Goal: Book appointment/travel/reservation

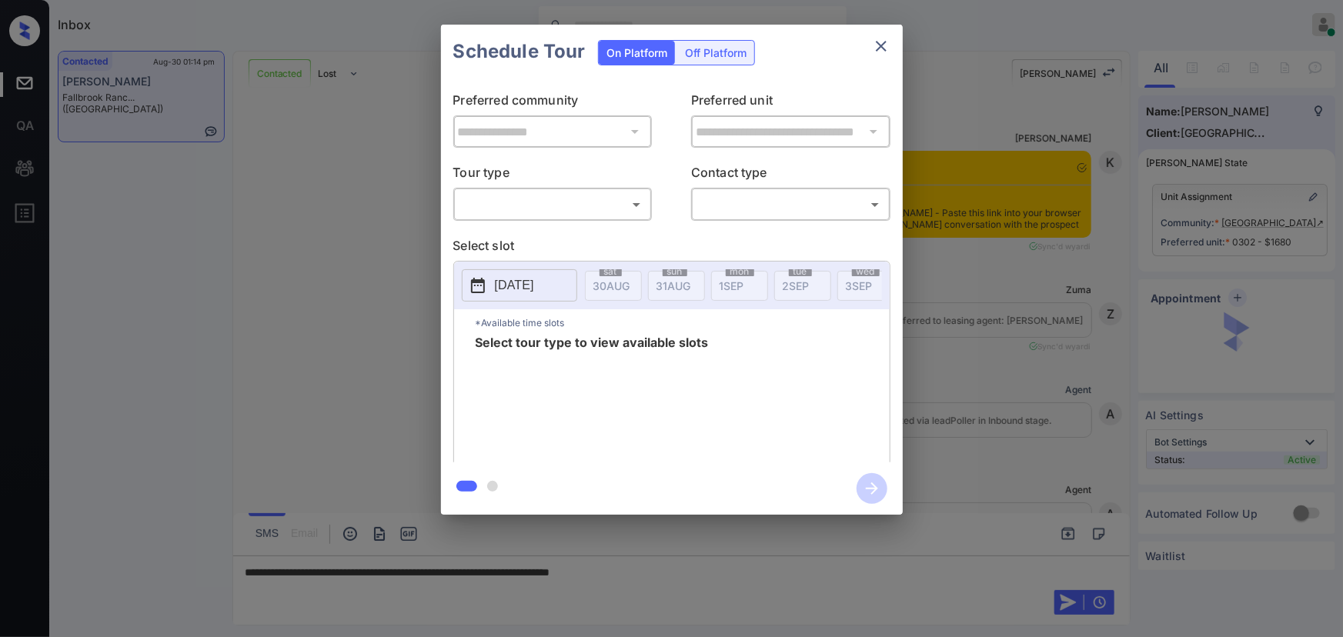
scroll to position [3534, 0]
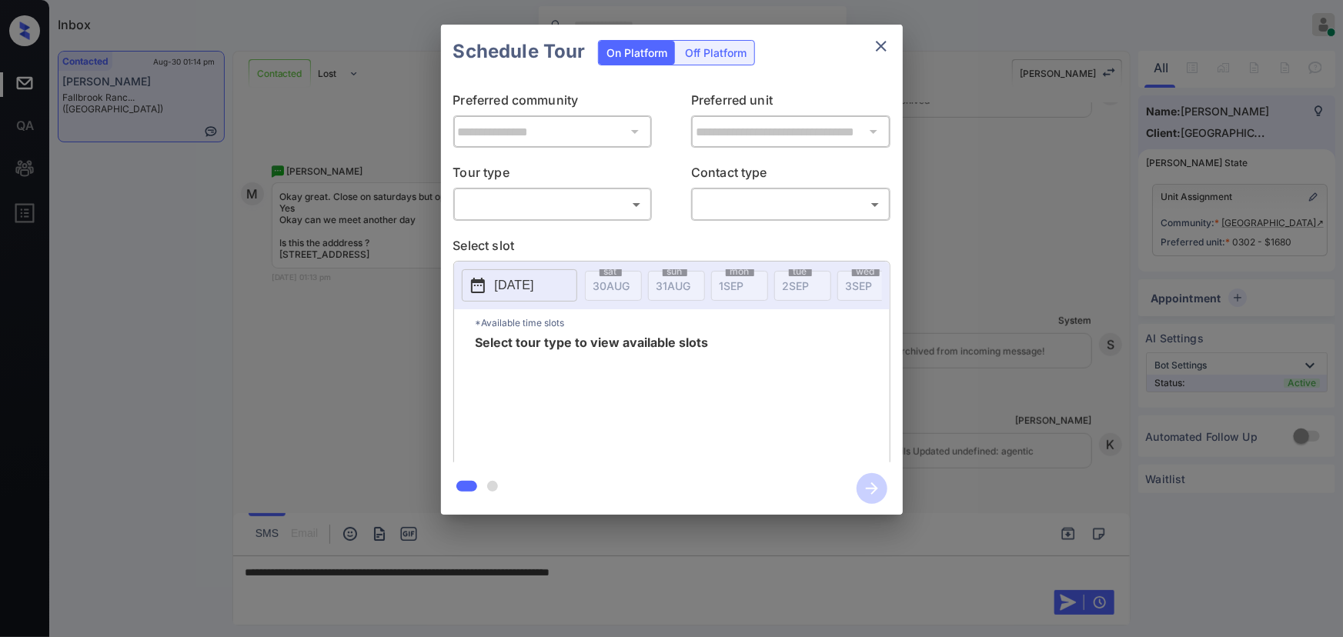
click at [548, 209] on body "Inbox [PERSON_NAME] Online Set yourself offline Set yourself on break Profile S…" at bounding box center [671, 318] width 1343 height 637
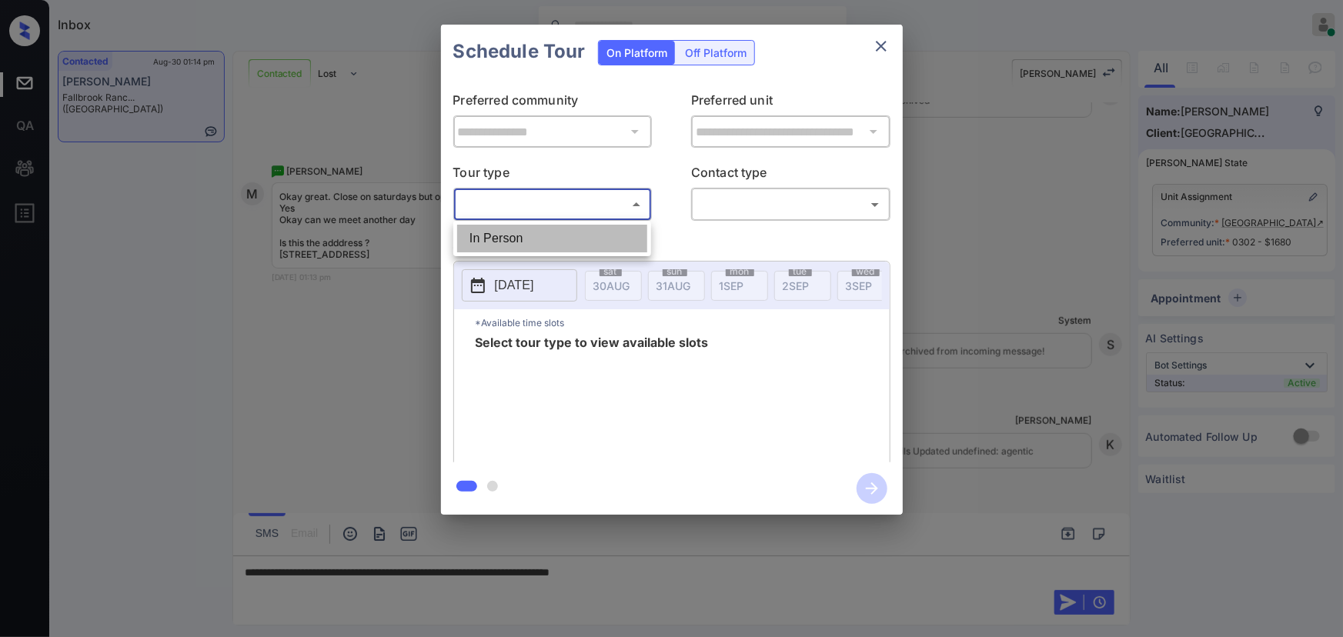
click at [516, 234] on li "In Person" at bounding box center [552, 239] width 190 height 28
type input "********"
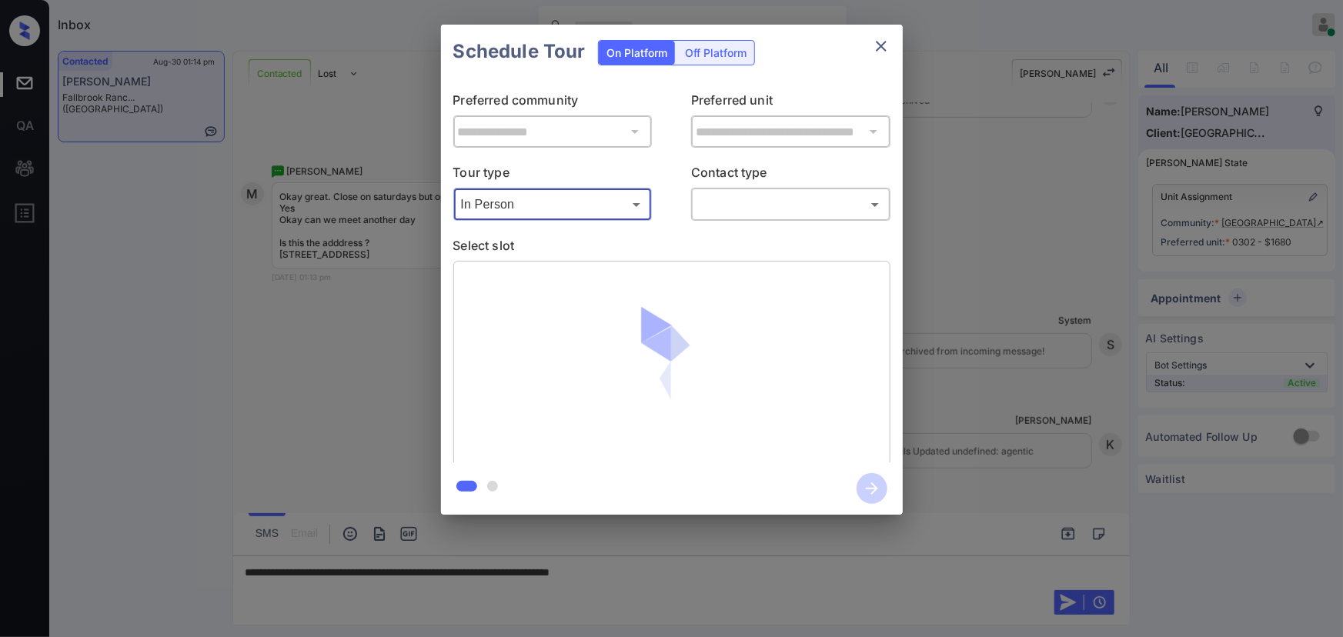
click at [746, 207] on body "Inbox Kenneth Umali Online Set yourself offline Set yourself on break Profile S…" at bounding box center [671, 318] width 1343 height 637
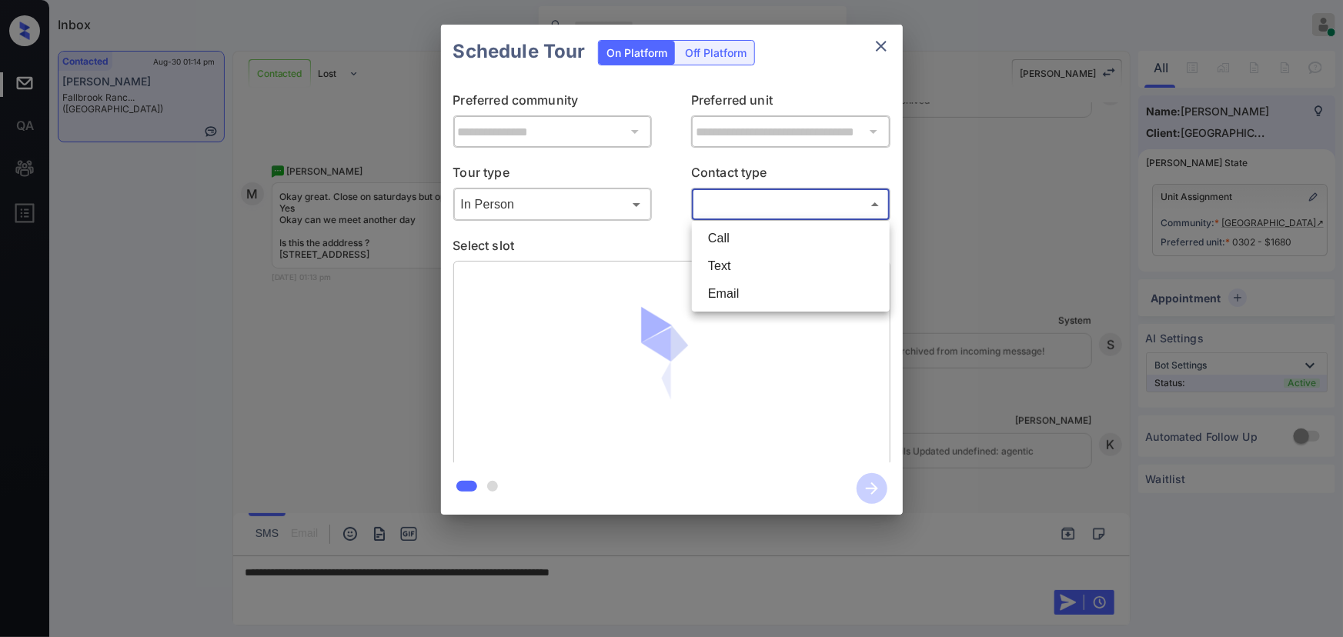
click at [713, 262] on li "Text" at bounding box center [791, 266] width 190 height 28
type input "****"
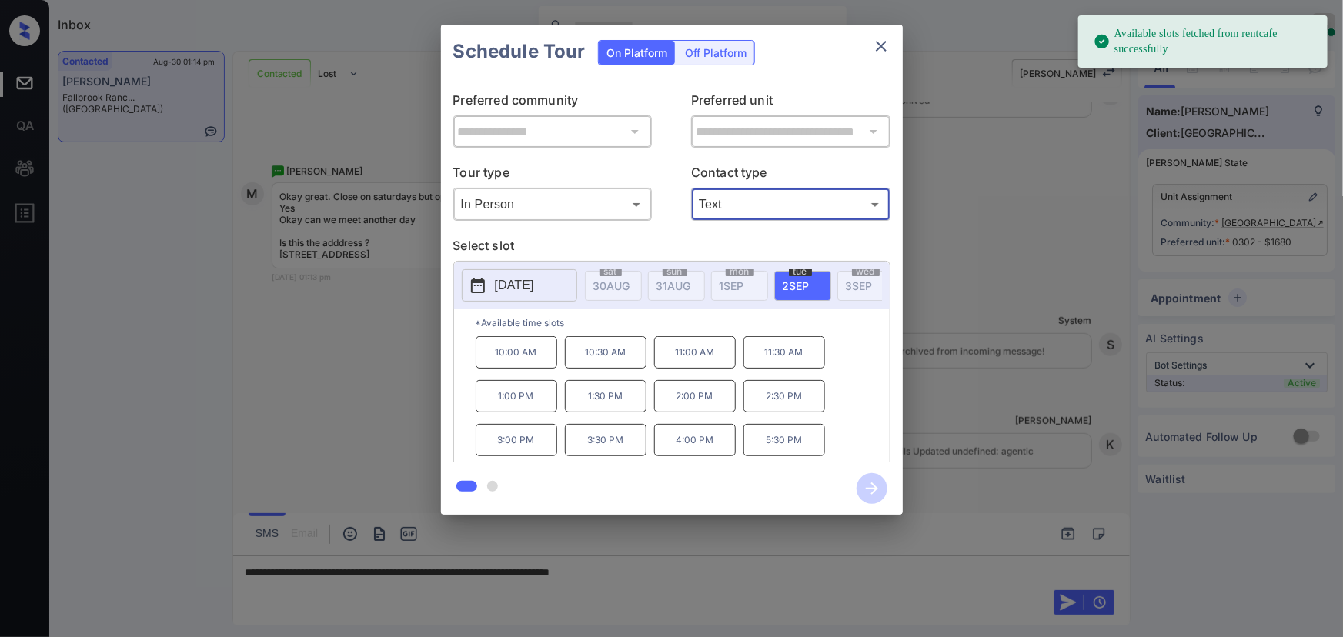
click at [813, 286] on div "tue 2 SEP" at bounding box center [802, 286] width 57 height 30
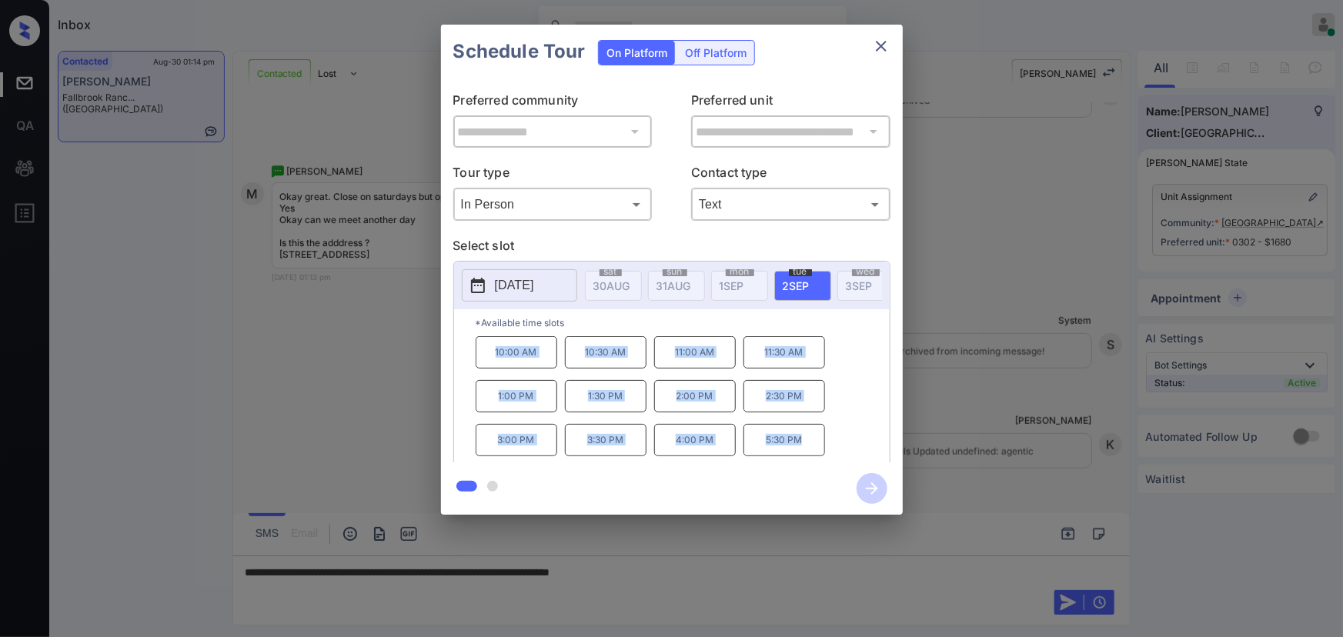
drag, startPoint x: 805, startPoint y: 446, endPoint x: 456, endPoint y: 362, distance: 358.6
click at [456, 362] on div "*Available time slots 10:00 AM 10:30 AM 11:00 AM 11:30 AM 1:00 PM 1:30 PM 2:00 …" at bounding box center [672, 388] width 436 height 158
click at [715, 442] on p "4:00 PM" at bounding box center [695, 440] width 82 height 32
copy div "10:00 AM 10:30 AM 11:00 AM 11:30 AM 1:00 PM 1:30 PM 2:00 PM 2:30 PM 3:00 PM 3:3…"
drag, startPoint x: 809, startPoint y: 450, endPoint x: 489, endPoint y: 359, distance: 332.6
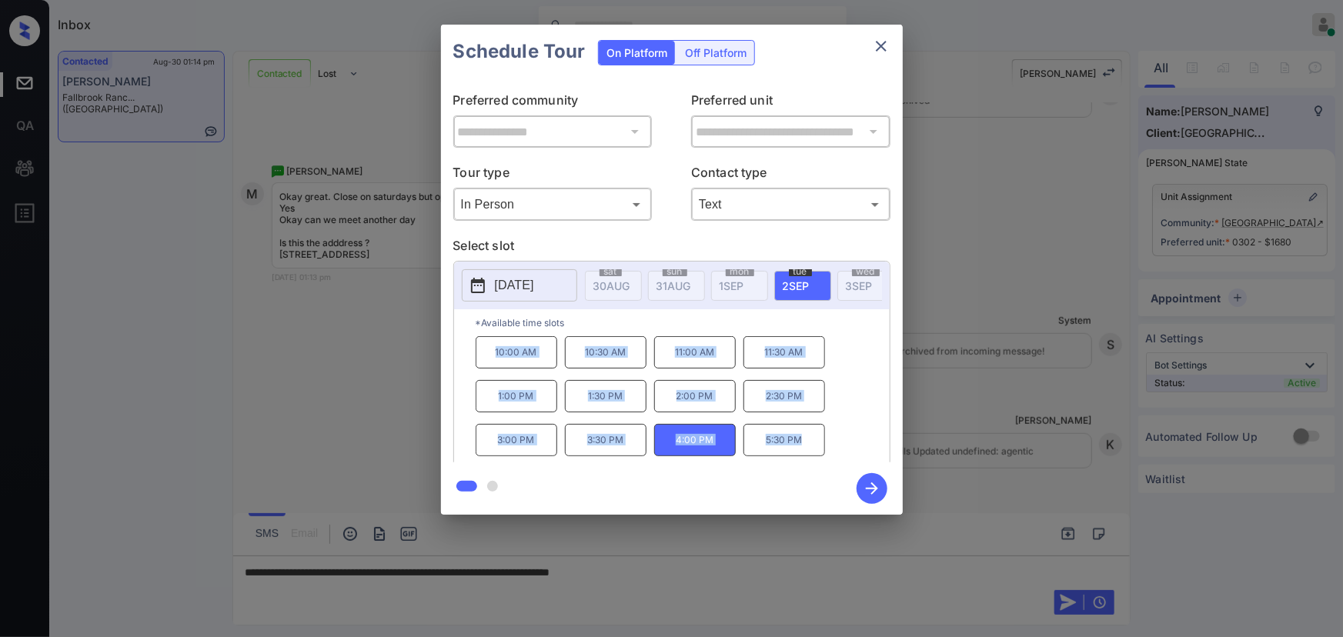
click at [489, 359] on div "10:00 AM 10:30 AM 11:00 AM 11:30 AM 1:00 PM 1:30 PM 2:00 PM 2:30 PM 3:00 PM 3:3…" at bounding box center [683, 397] width 414 height 123
click at [702, 572] on div at bounding box center [671, 318] width 1343 height 637
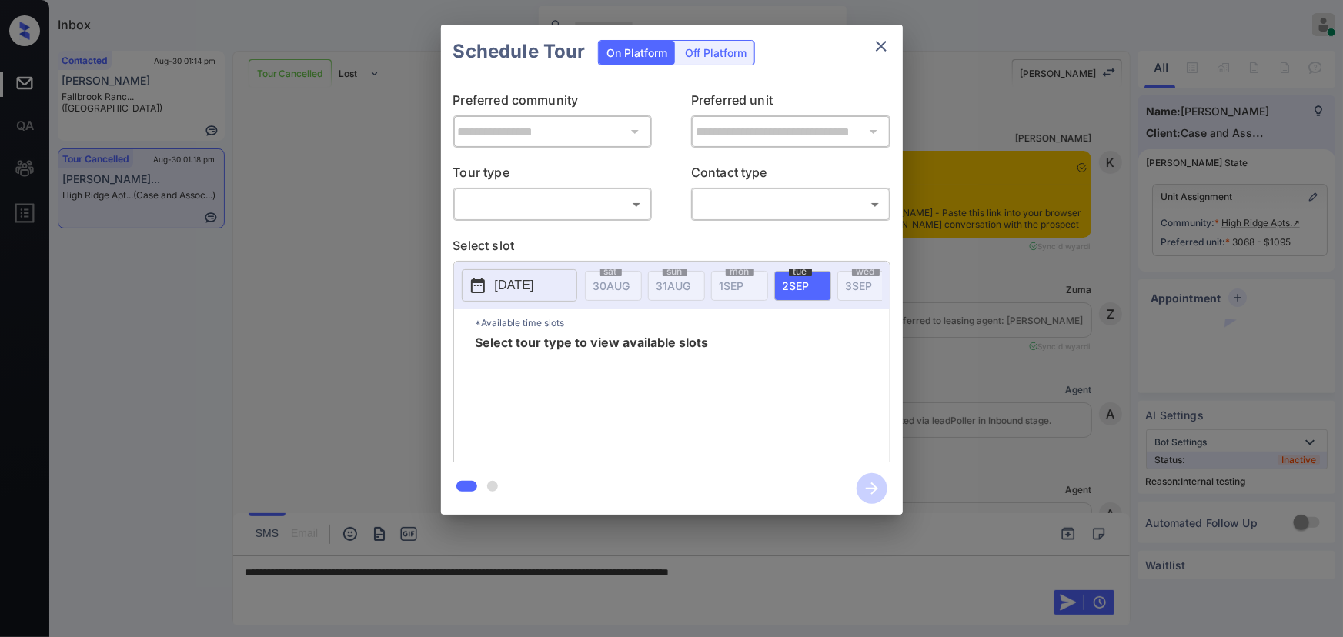
scroll to position [9032, 0]
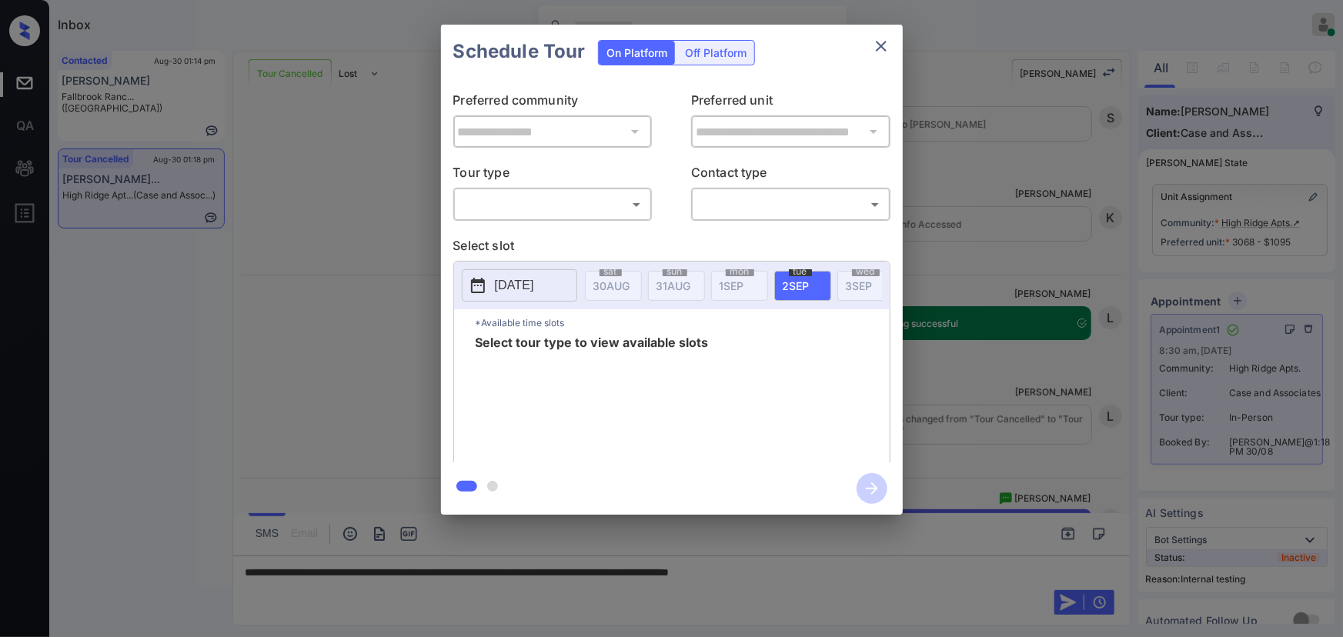
click at [264, 281] on div "**********" at bounding box center [671, 270] width 1343 height 540
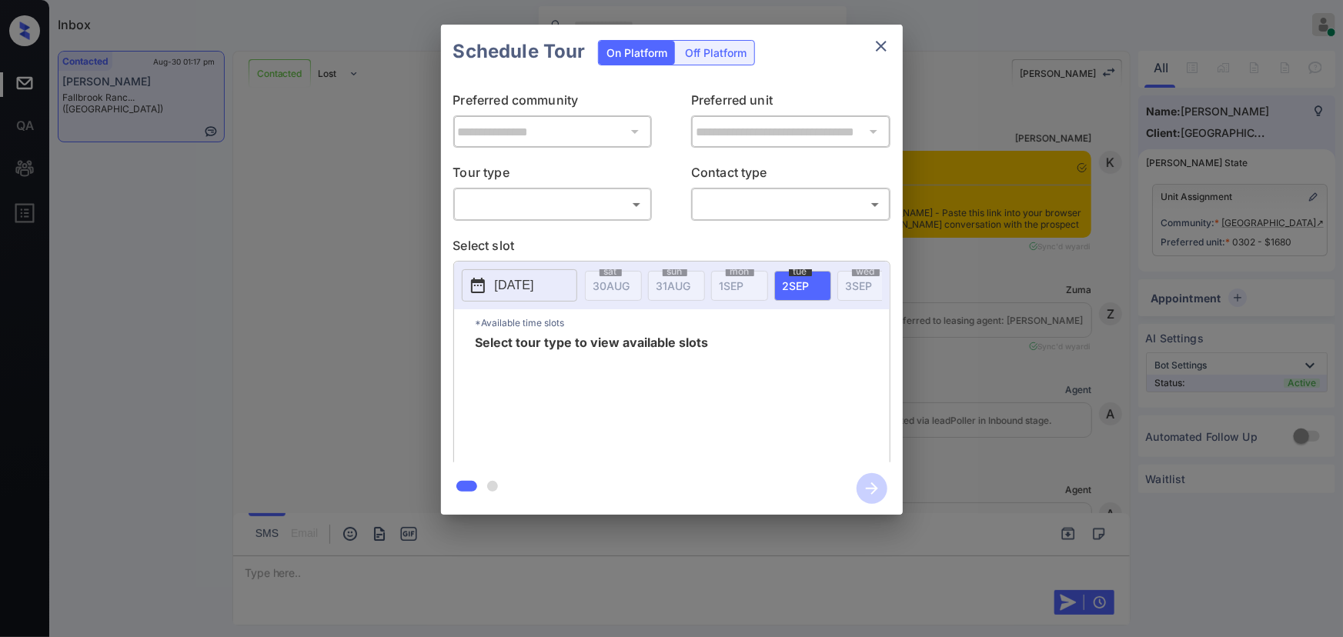
scroll to position [4215, 0]
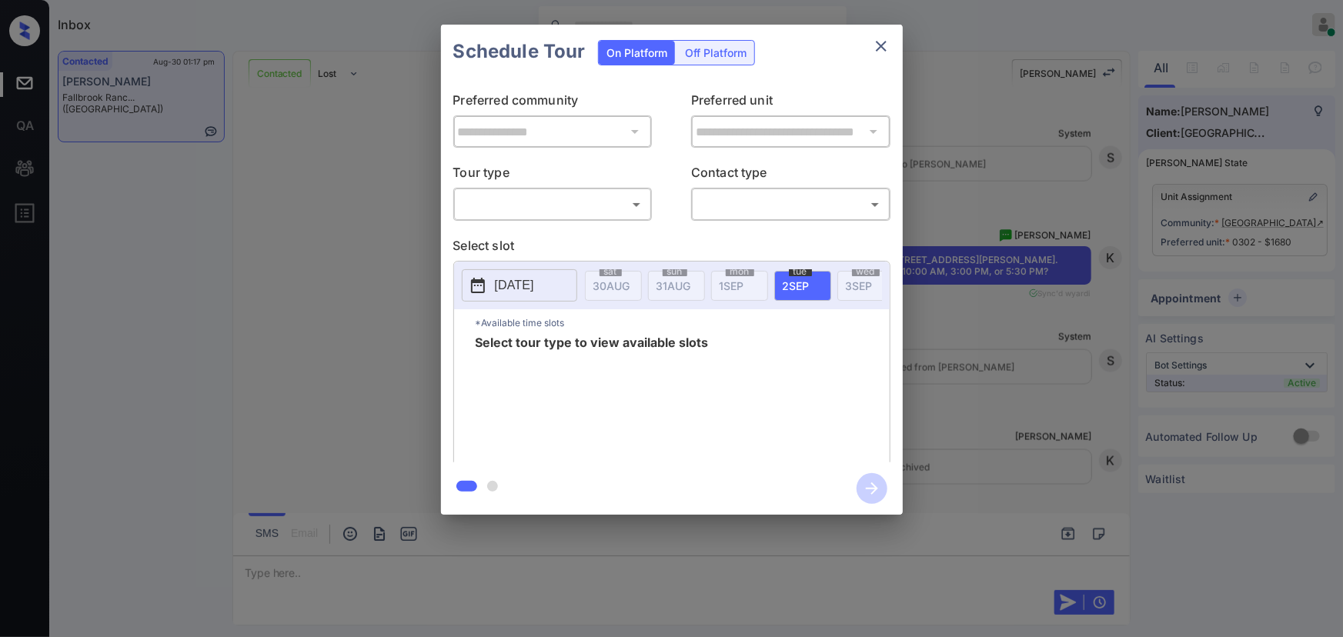
click at [570, 198] on body "Inbox Kenneth Umali Online Set yourself offline Set yourself on break Profile S…" at bounding box center [671, 318] width 1343 height 637
click at [515, 230] on li "In Person" at bounding box center [552, 239] width 190 height 28
type input "********"
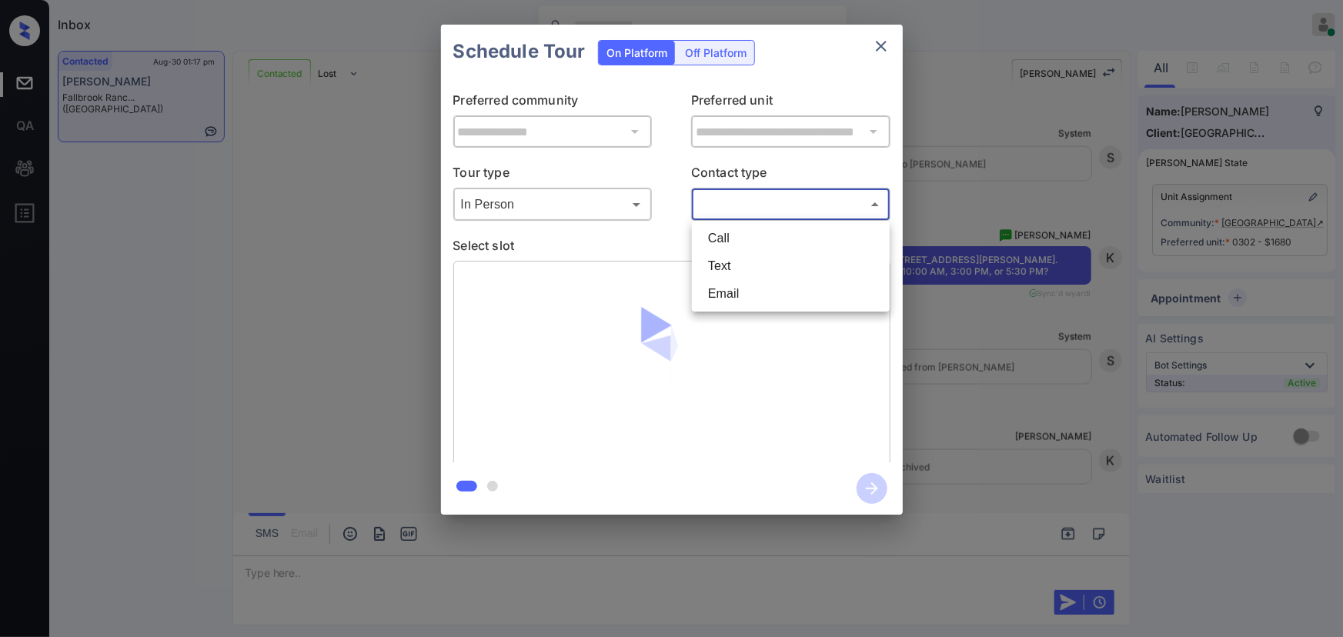
click at [747, 196] on body "Inbox Kenneth Umali Online Set yourself offline Set yourself on break Profile S…" at bounding box center [671, 318] width 1343 height 637
click at [722, 265] on li "Text" at bounding box center [791, 266] width 190 height 28
type input "****"
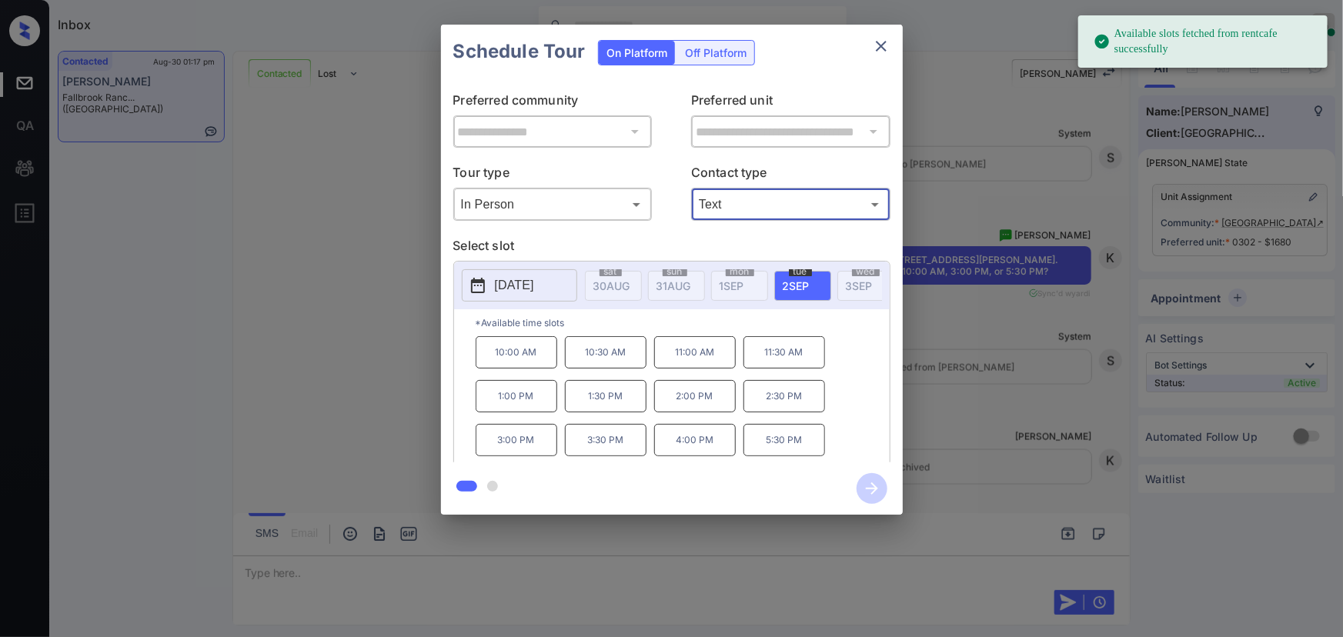
click at [630, 282] on span "2 SEP" at bounding box center [611, 285] width 37 height 13
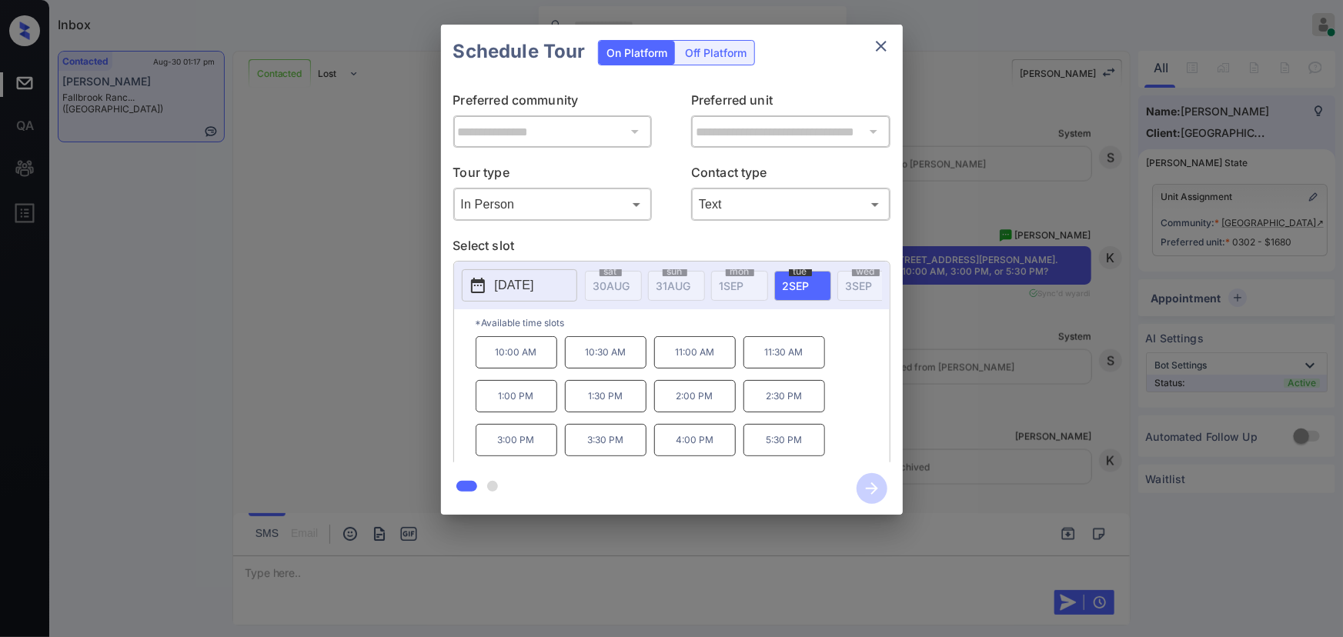
click at [525, 449] on p "3:00 PM" at bounding box center [517, 440] width 82 height 32
click at [877, 485] on icon "button" at bounding box center [872, 488] width 31 height 31
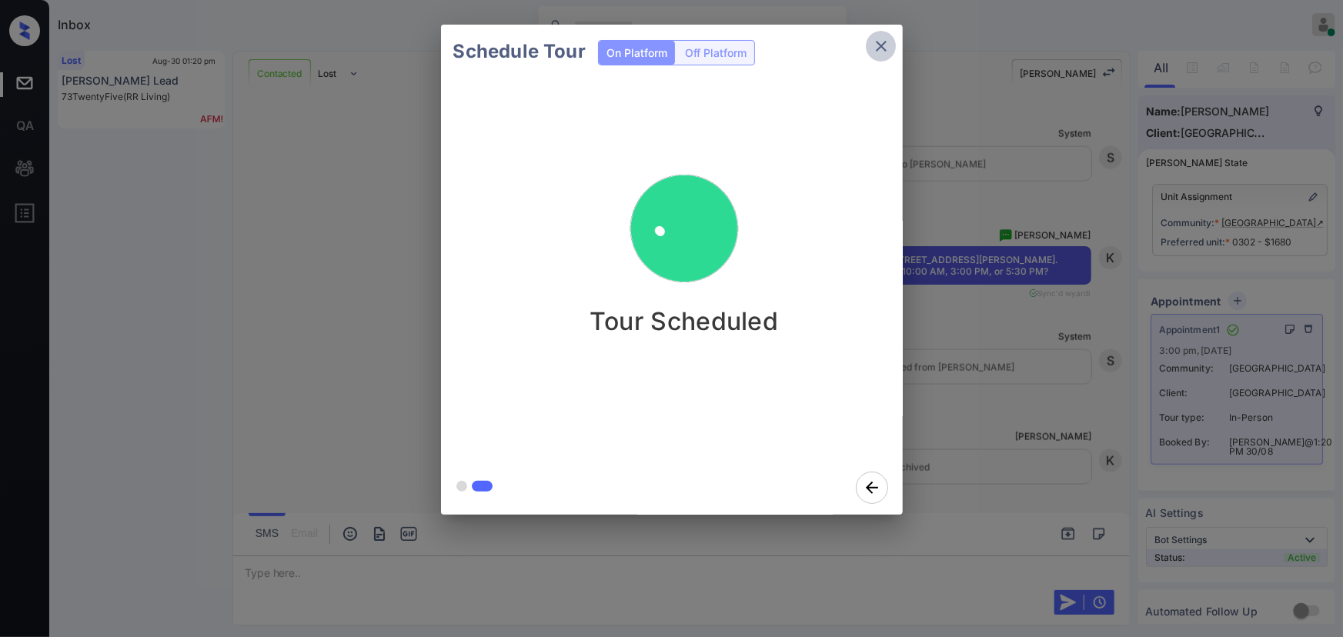
click at [885, 41] on icon "close" at bounding box center [881, 46] width 11 height 11
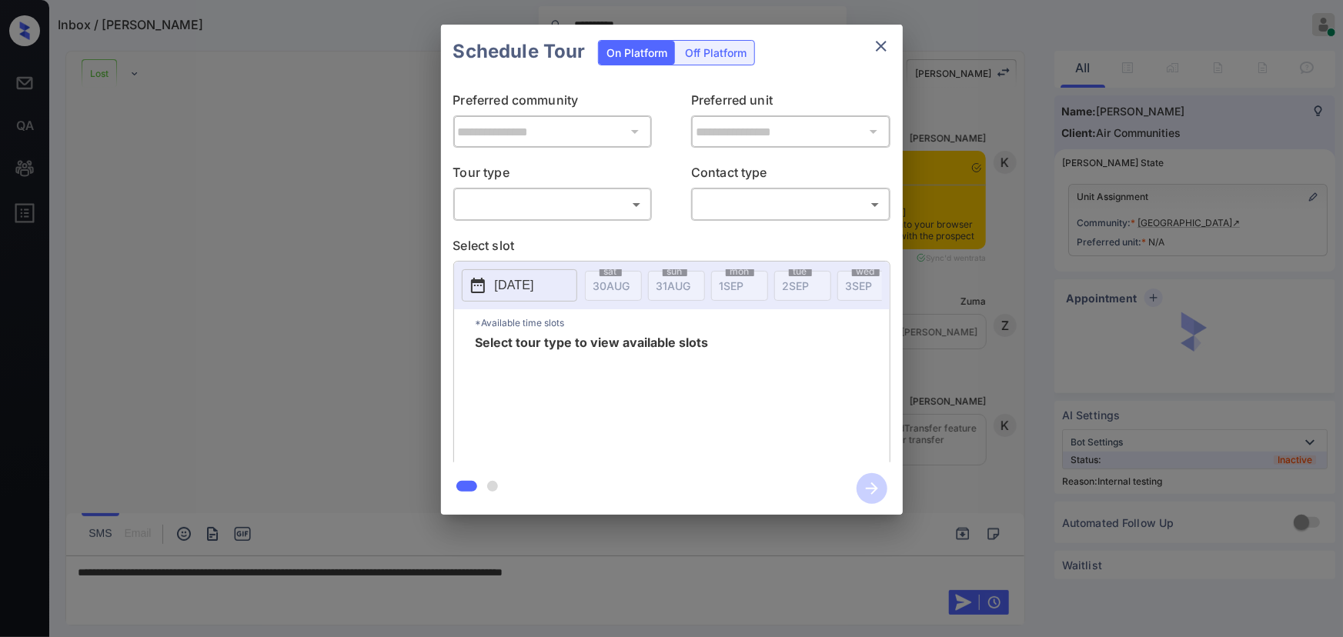
scroll to position [8279, 0]
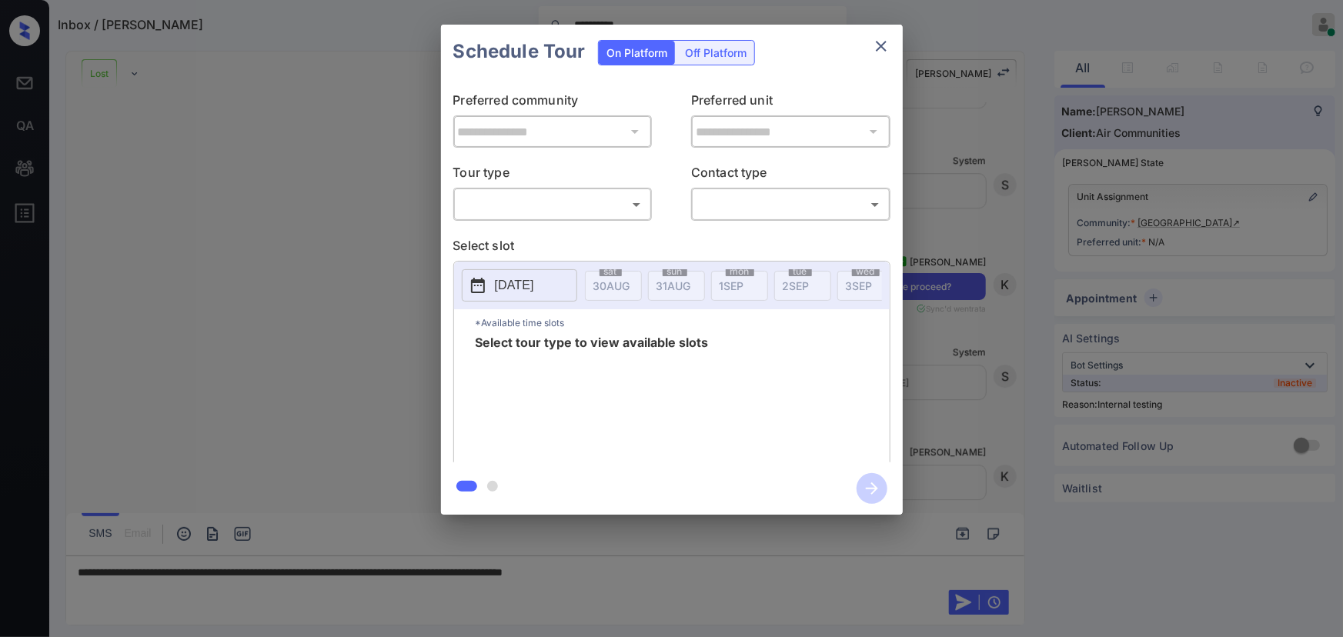
click at [550, 203] on body "**********" at bounding box center [671, 318] width 1343 height 637
click at [528, 234] on li "In Person" at bounding box center [552, 239] width 190 height 28
type input "********"
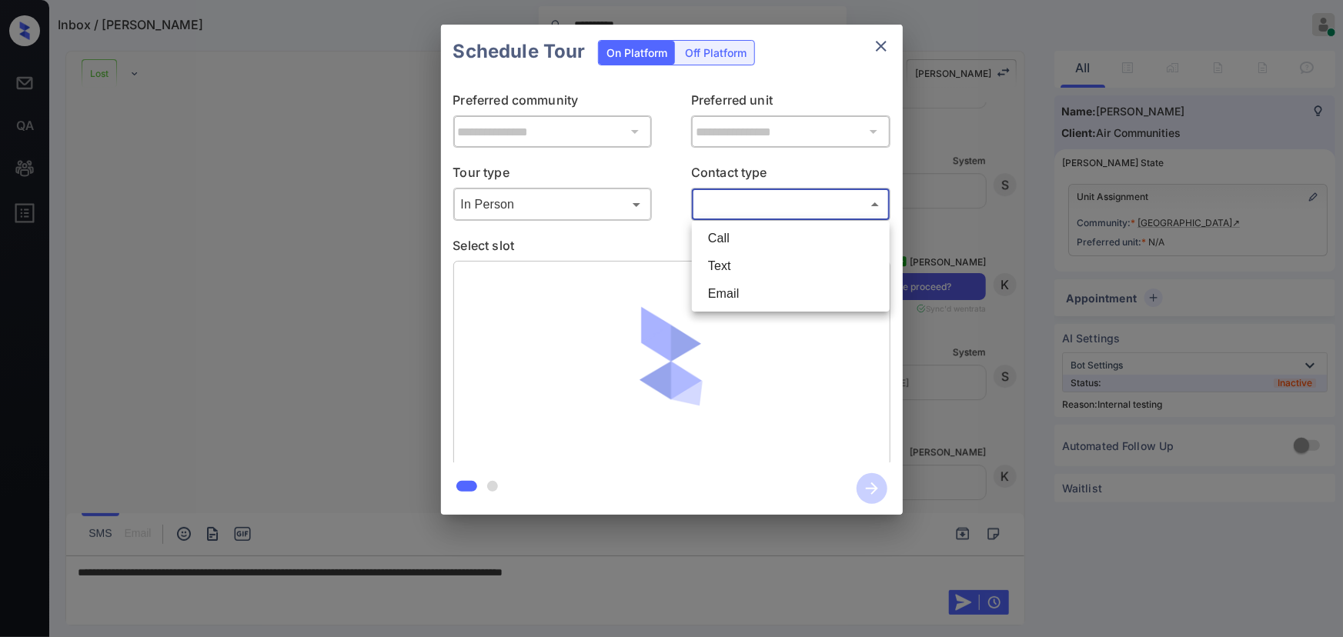
click at [761, 208] on body "**********" at bounding box center [671, 318] width 1343 height 637
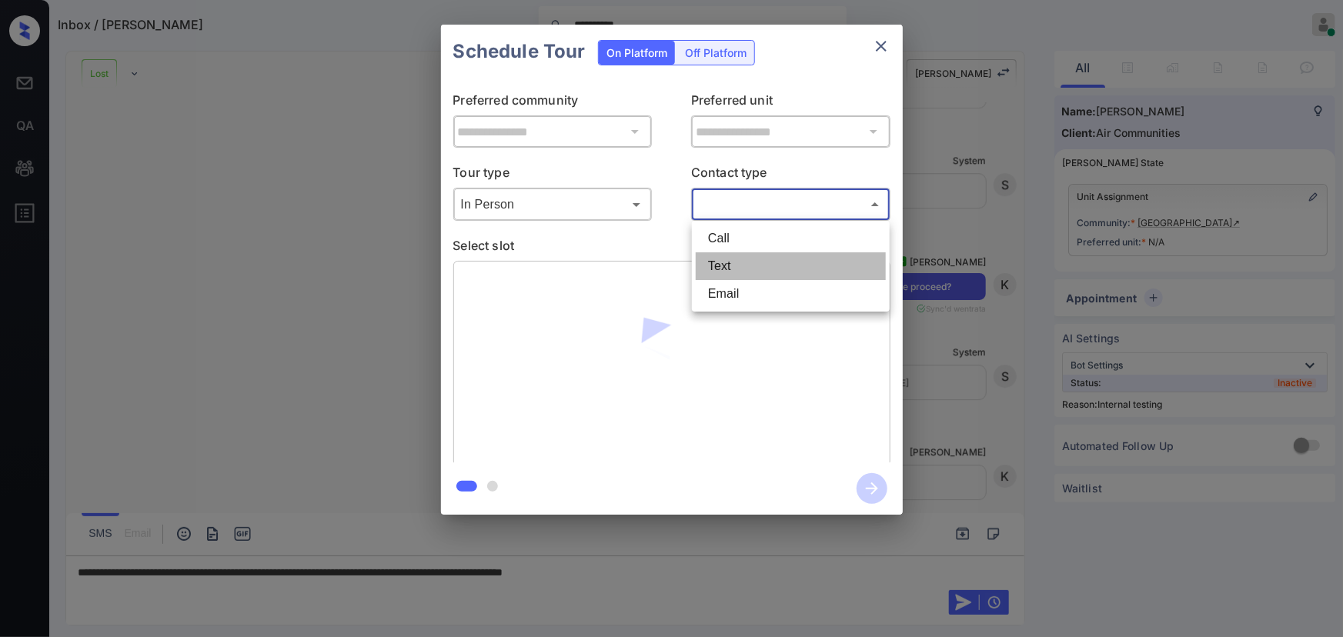
click at [718, 259] on li "Text" at bounding box center [791, 266] width 190 height 28
type input "****"
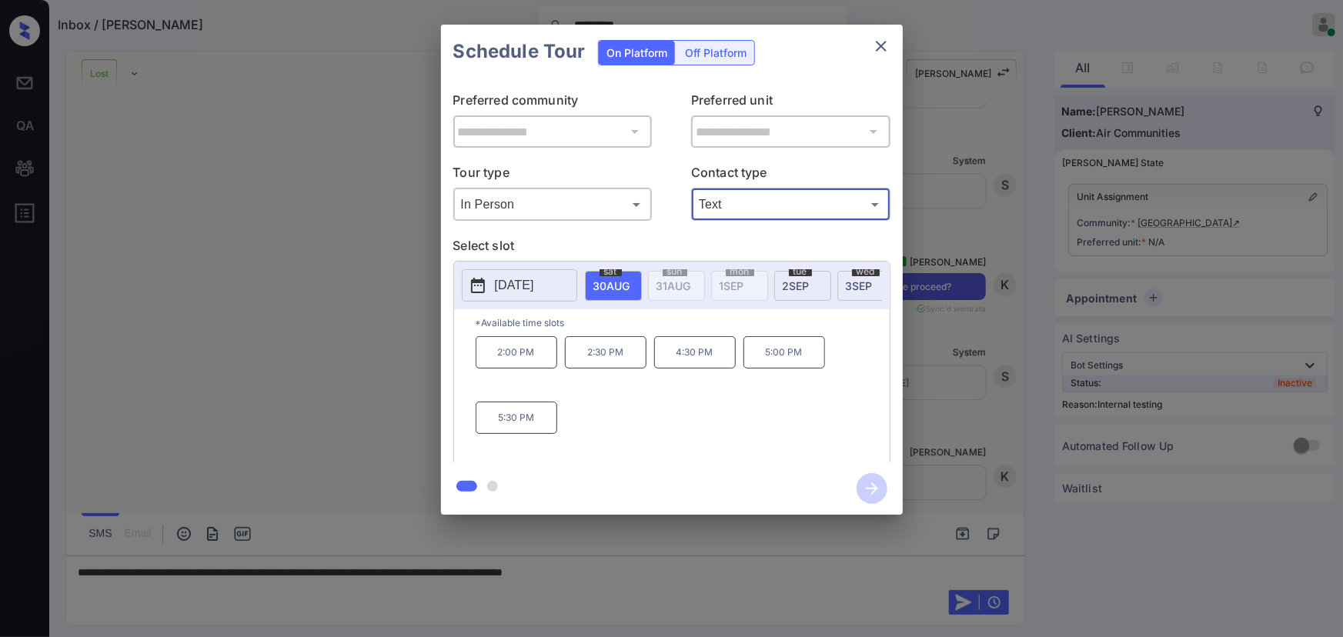
click at [981, 384] on div "**********" at bounding box center [671, 270] width 1343 height 540
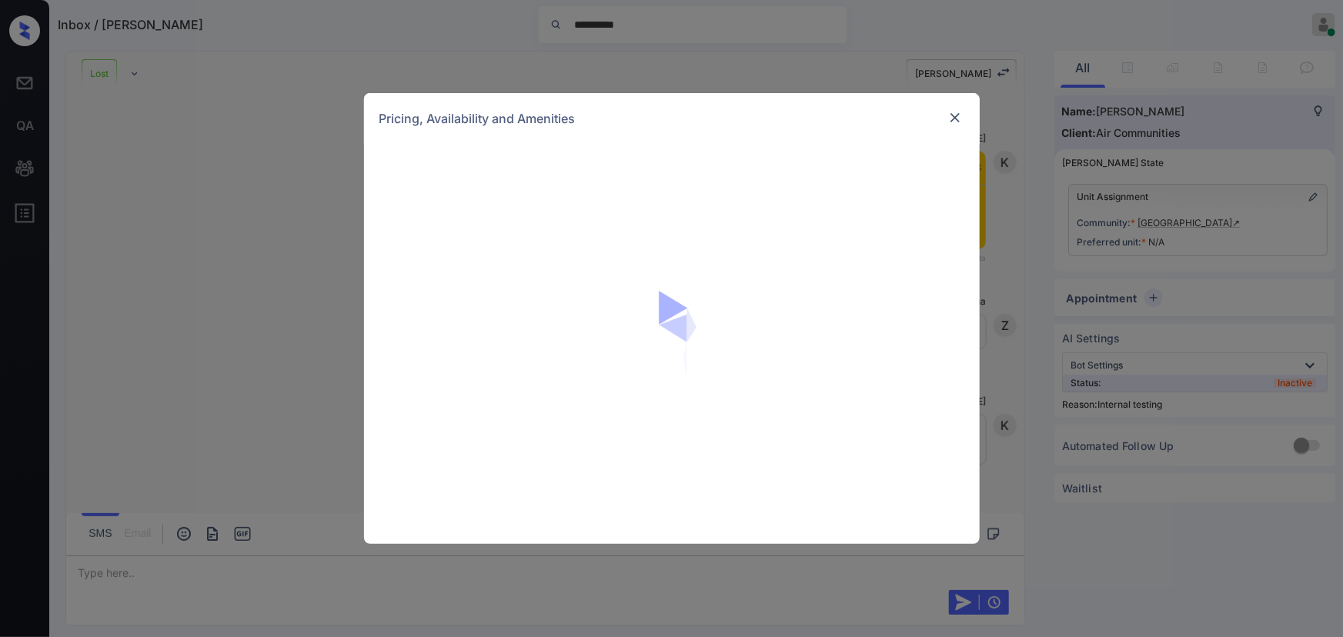
scroll to position [8482, 0]
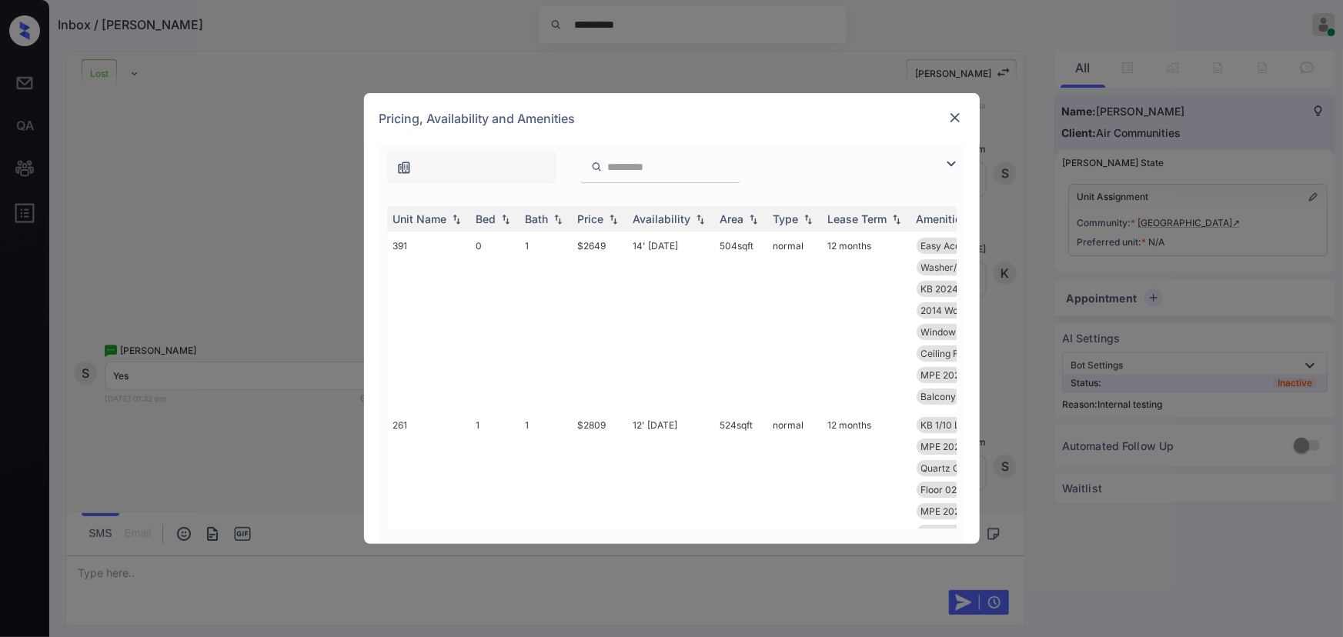
click at [947, 162] on img at bounding box center [951, 164] width 18 height 18
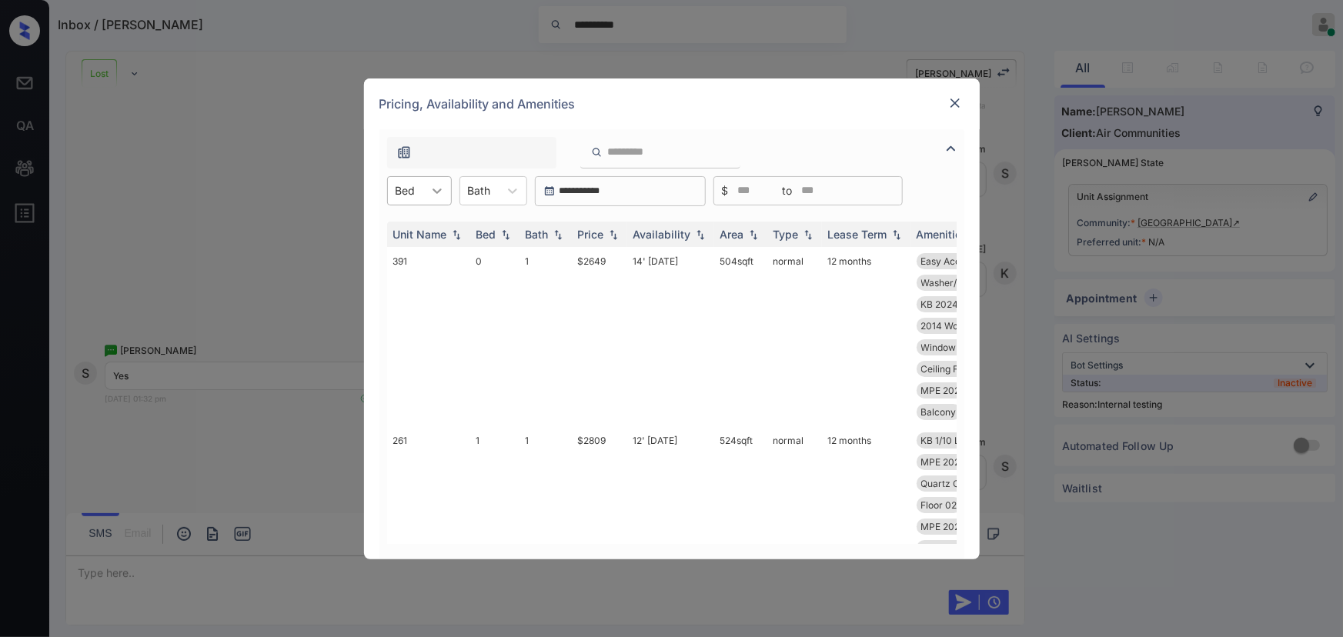
click at [437, 195] on icon at bounding box center [436, 190] width 15 height 15
click at [399, 252] on div "1" at bounding box center [419, 256] width 65 height 28
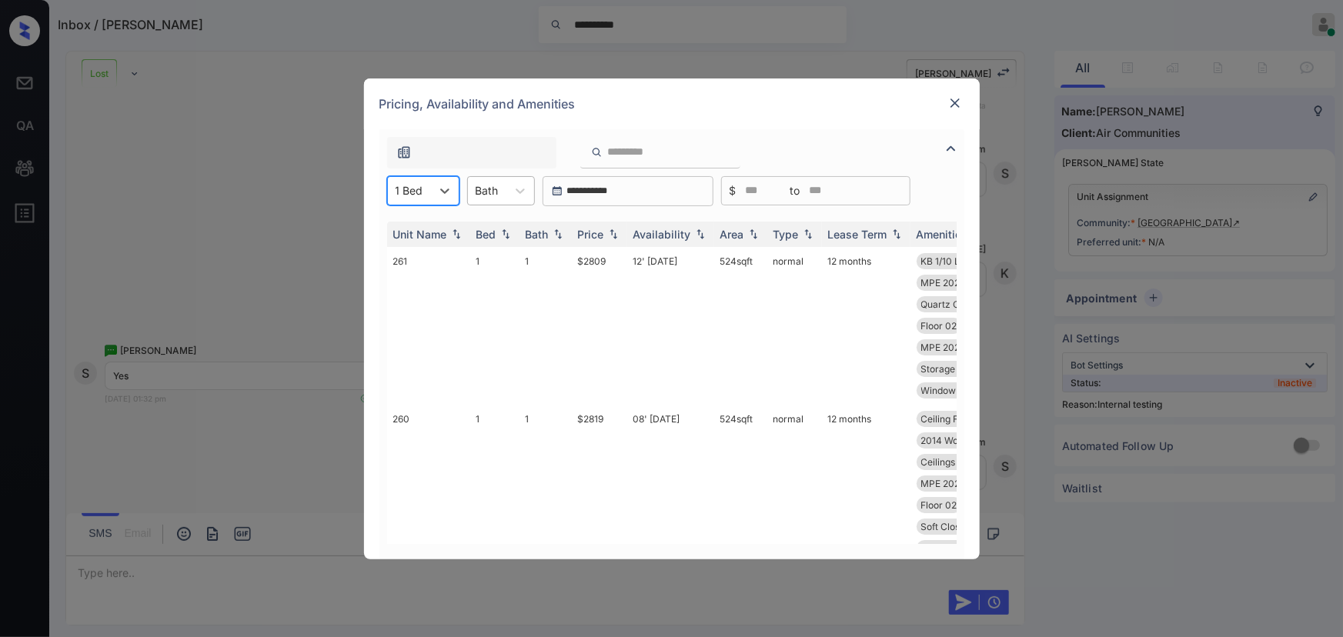
click at [486, 195] on div at bounding box center [487, 190] width 23 height 16
click at [493, 232] on div "1" at bounding box center [501, 229] width 68 height 28
click at [599, 233] on div "Price" at bounding box center [591, 234] width 26 height 13
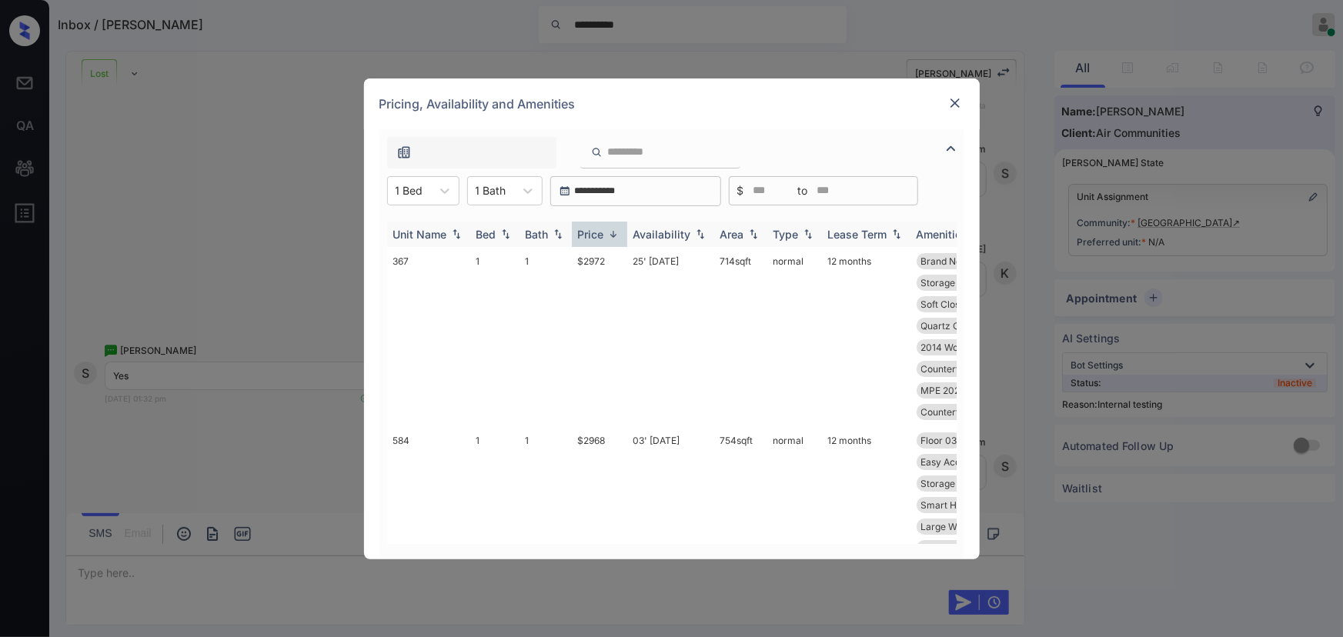
click at [600, 232] on div "Price" at bounding box center [591, 234] width 26 height 13
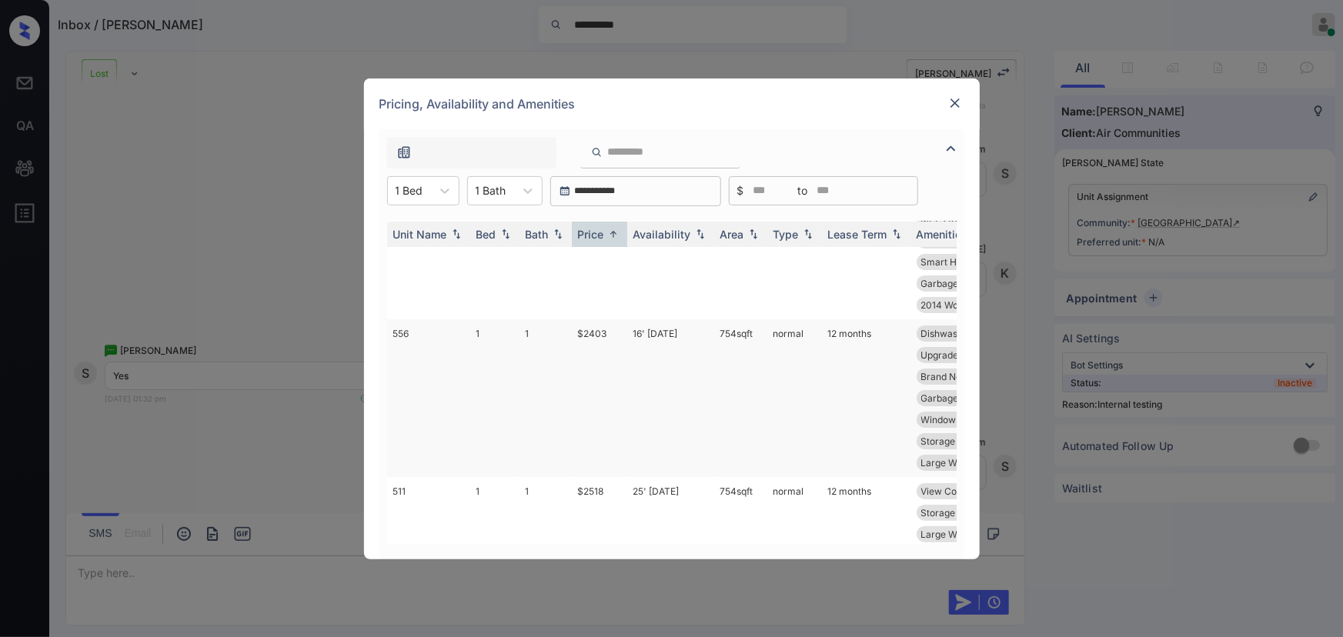
scroll to position [0, 0]
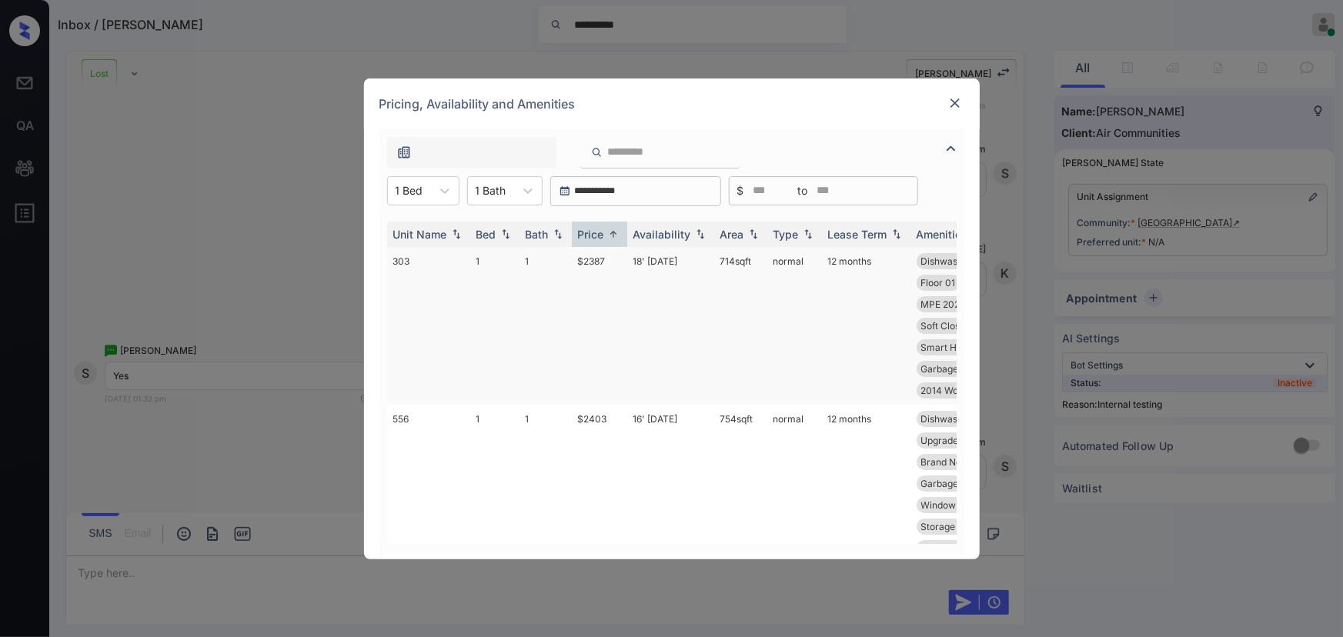
click at [590, 259] on td "$2387" at bounding box center [599, 326] width 55 height 158
drag, startPoint x: 590, startPoint y: 259, endPoint x: 918, endPoint y: 156, distance: 343.7
click at [590, 258] on td "$2387" at bounding box center [599, 326] width 55 height 158
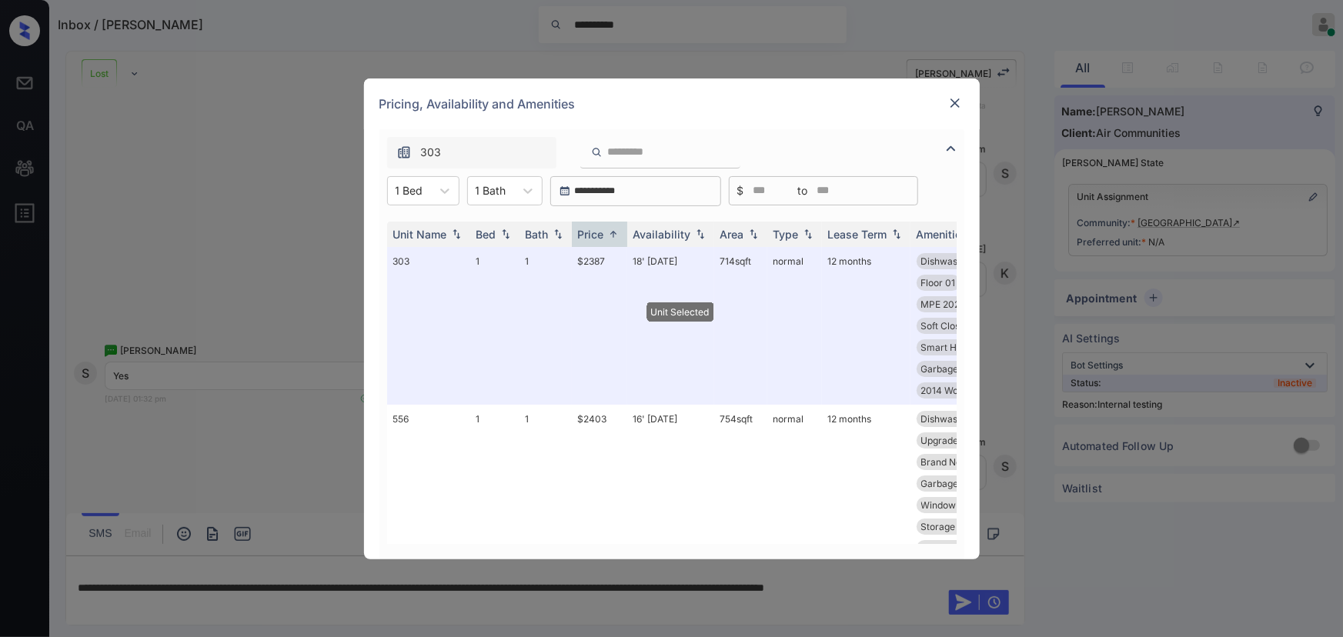
click at [962, 92] on div "Pricing, Availability and Amenities" at bounding box center [672, 104] width 616 height 51
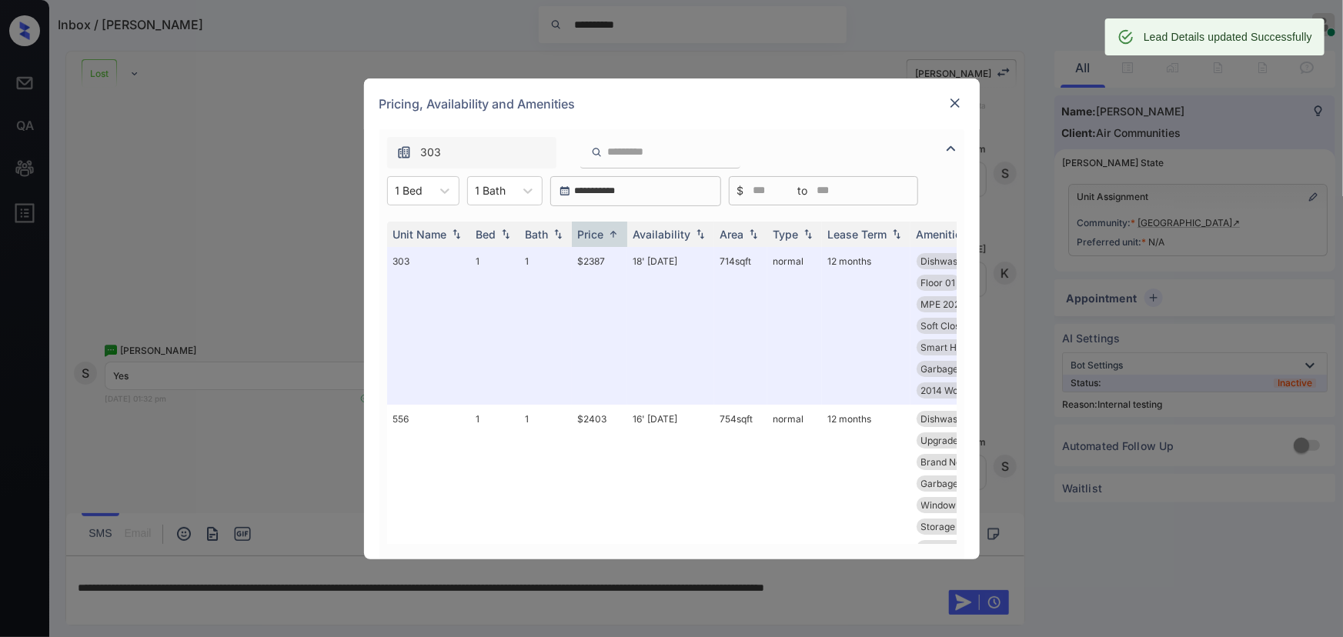
click at [947, 91] on div "Pricing, Availability and Amenities" at bounding box center [672, 104] width 616 height 51
click at [951, 101] on img at bounding box center [954, 102] width 15 height 15
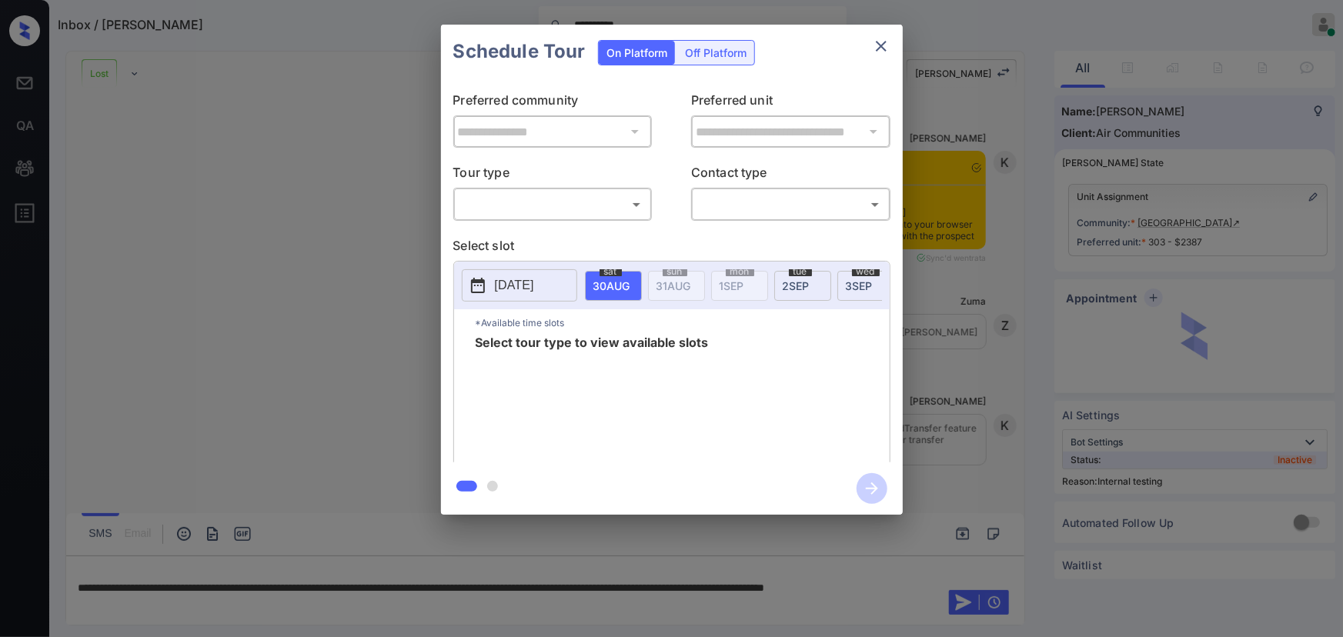
scroll to position [8482, 0]
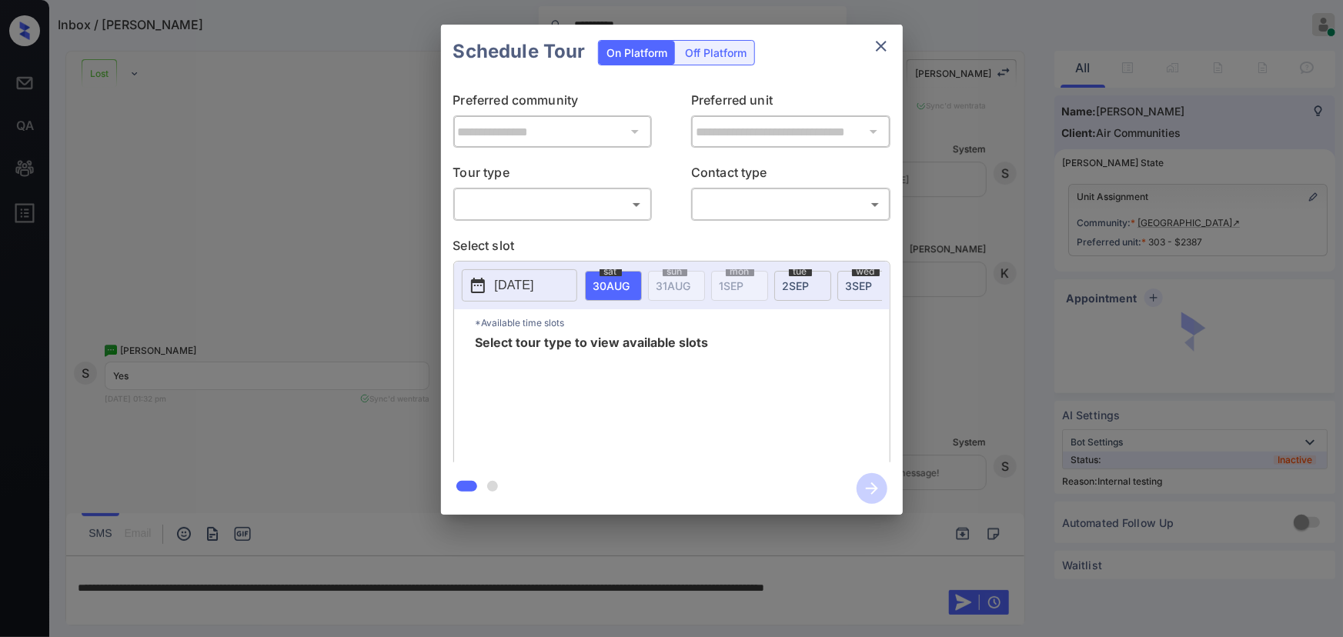
click at [502, 209] on body "**********" at bounding box center [671, 318] width 1343 height 637
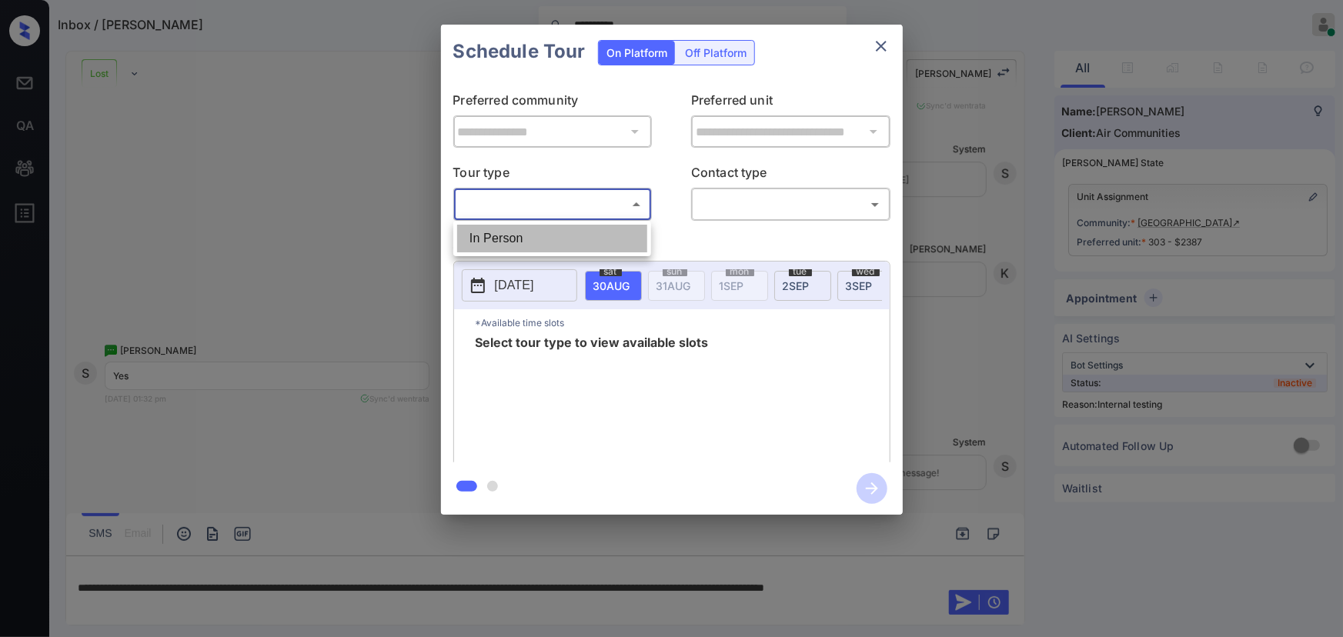
click at [496, 231] on li "In Person" at bounding box center [552, 239] width 190 height 28
type input "********"
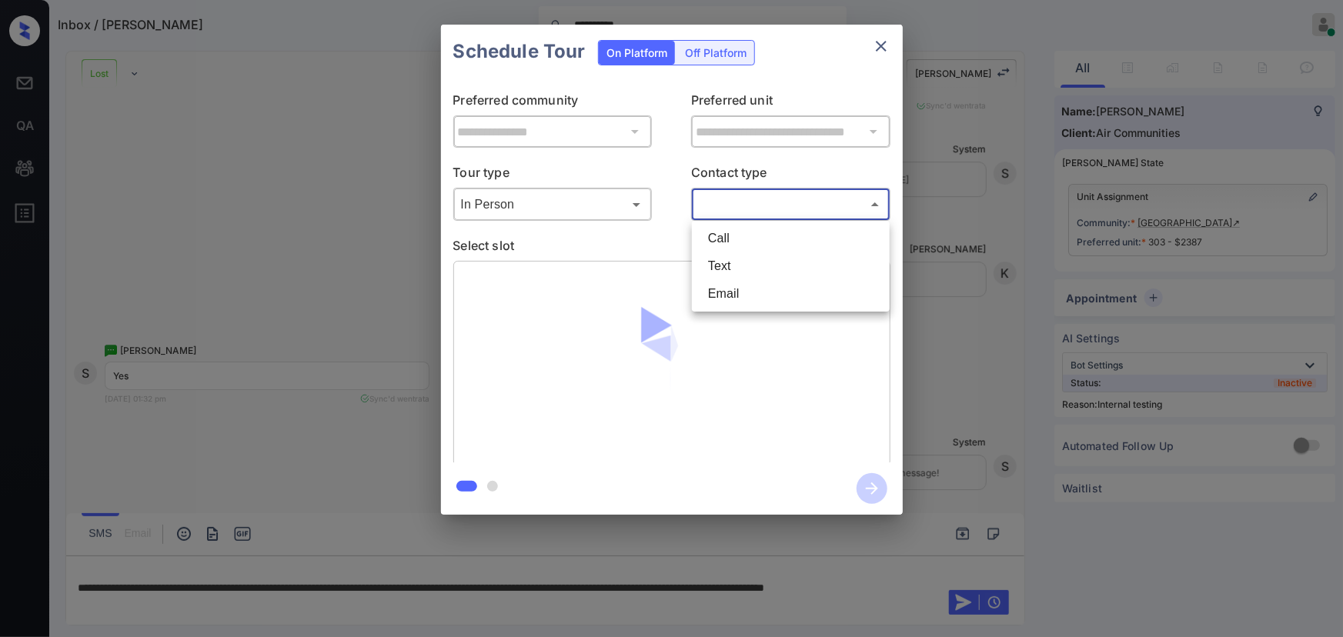
click at [726, 205] on body "**********" at bounding box center [671, 318] width 1343 height 637
click at [732, 266] on li "Text" at bounding box center [791, 266] width 190 height 28
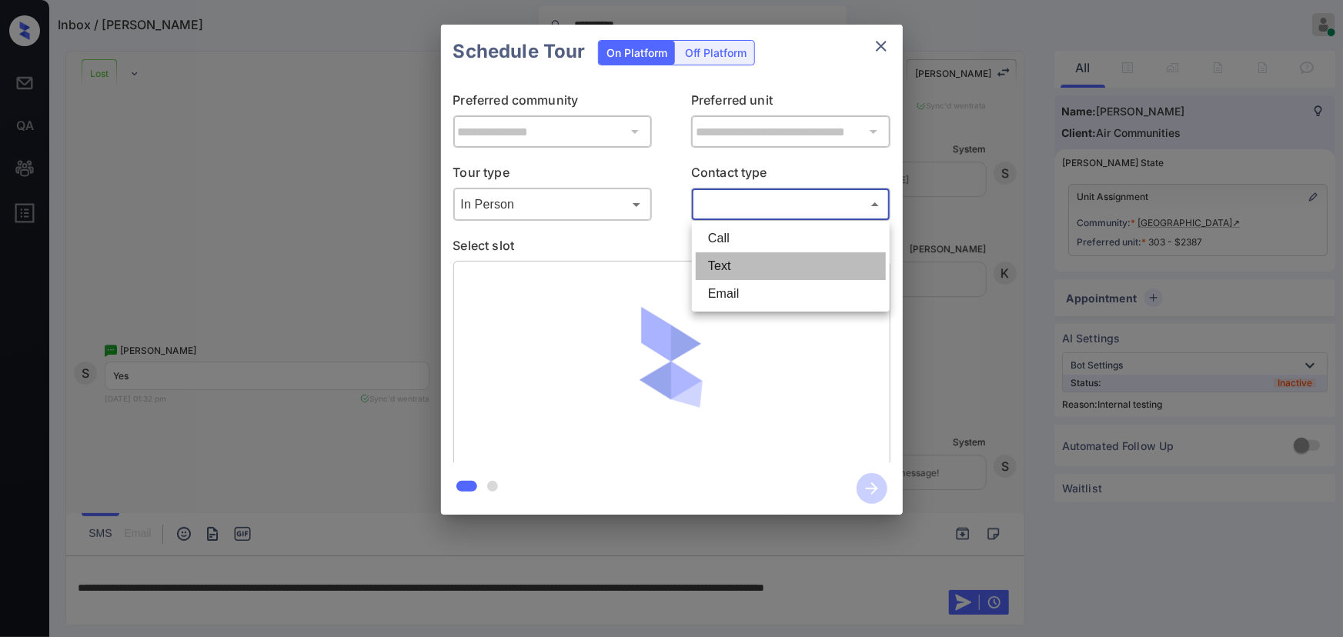
type input "****"
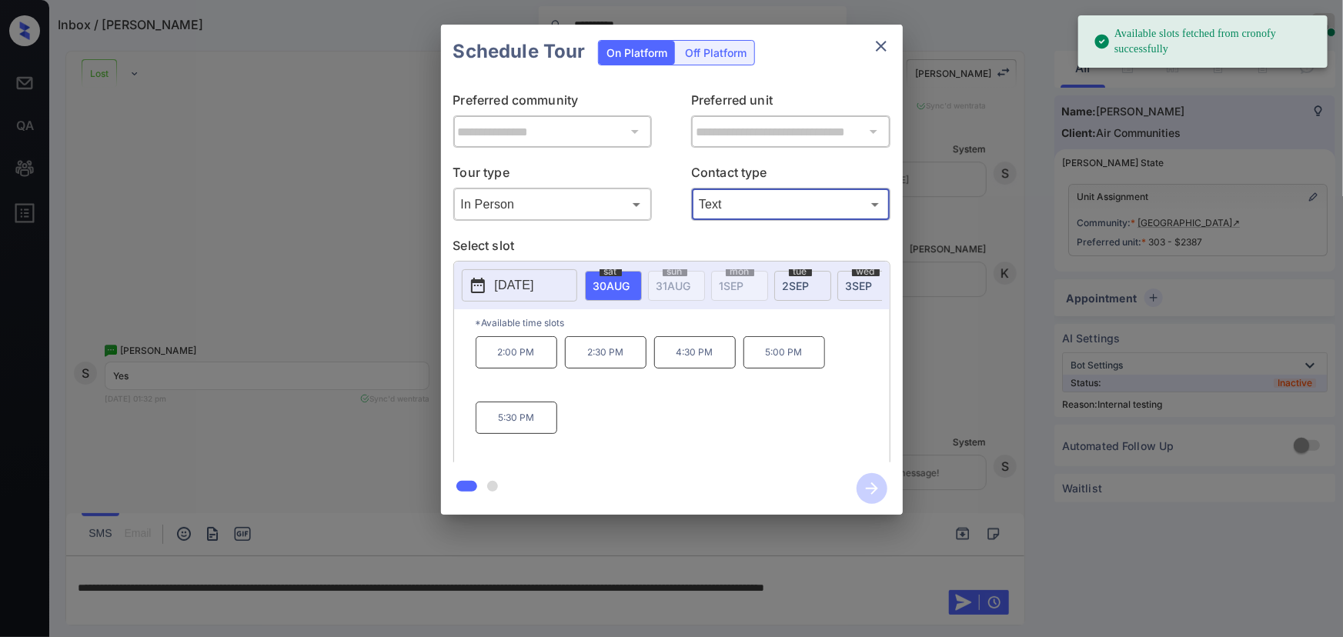
drag, startPoint x: 520, startPoint y: 366, endPoint x: 528, endPoint y: 365, distance: 8.6
click at [520, 365] on p "2:00 PM" at bounding box center [517, 352] width 82 height 32
drag, startPoint x: 871, startPoint y: 496, endPoint x: 923, endPoint y: 462, distance: 62.3
click at [871, 494] on icon "button" at bounding box center [872, 488] width 31 height 31
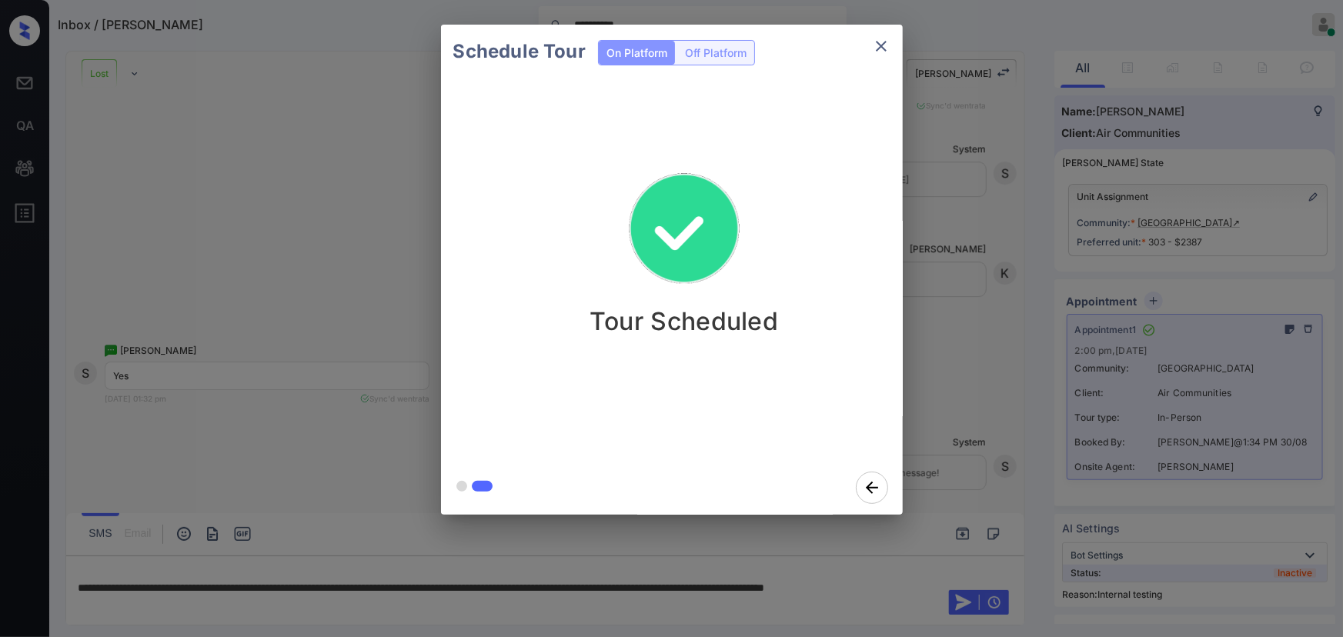
click at [883, 49] on icon "close" at bounding box center [881, 46] width 18 height 18
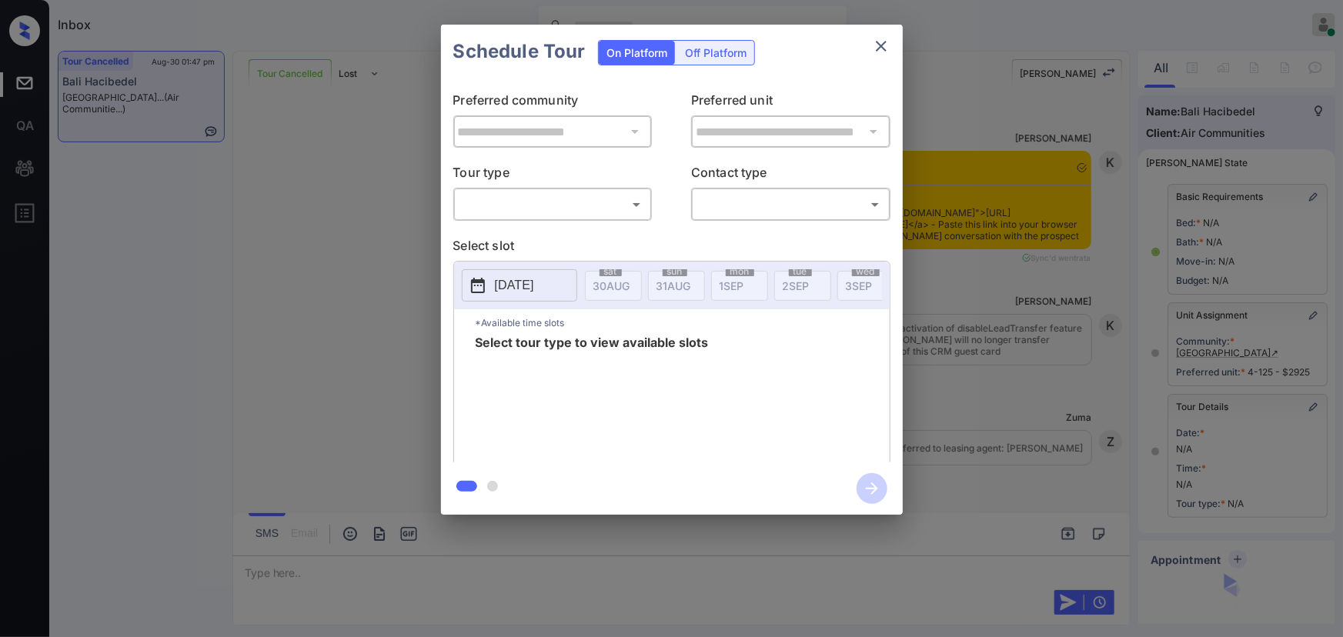
scroll to position [5509, 0]
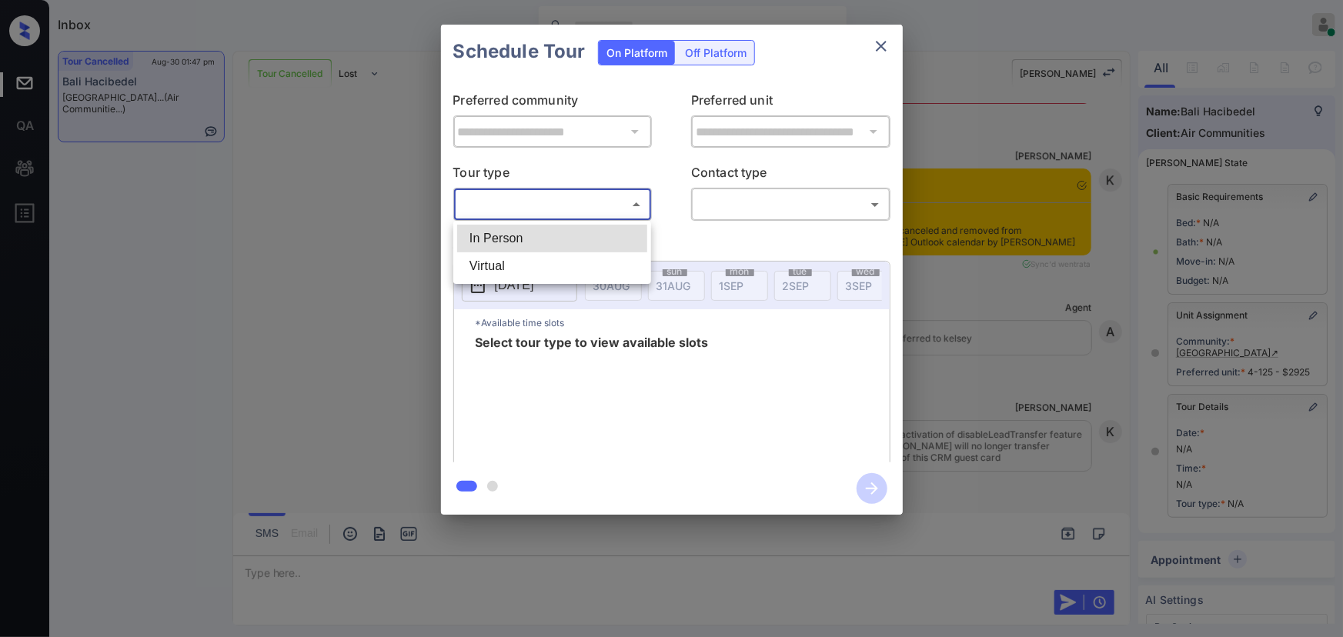
click at [529, 206] on body "Inbox [PERSON_NAME] Online Set yourself offline Set yourself on break Profile S…" at bounding box center [671, 318] width 1343 height 637
drag, startPoint x: 523, startPoint y: 238, endPoint x: 594, endPoint y: 235, distance: 71.6
click at [523, 236] on li "In Person" at bounding box center [552, 239] width 190 height 28
type input "********"
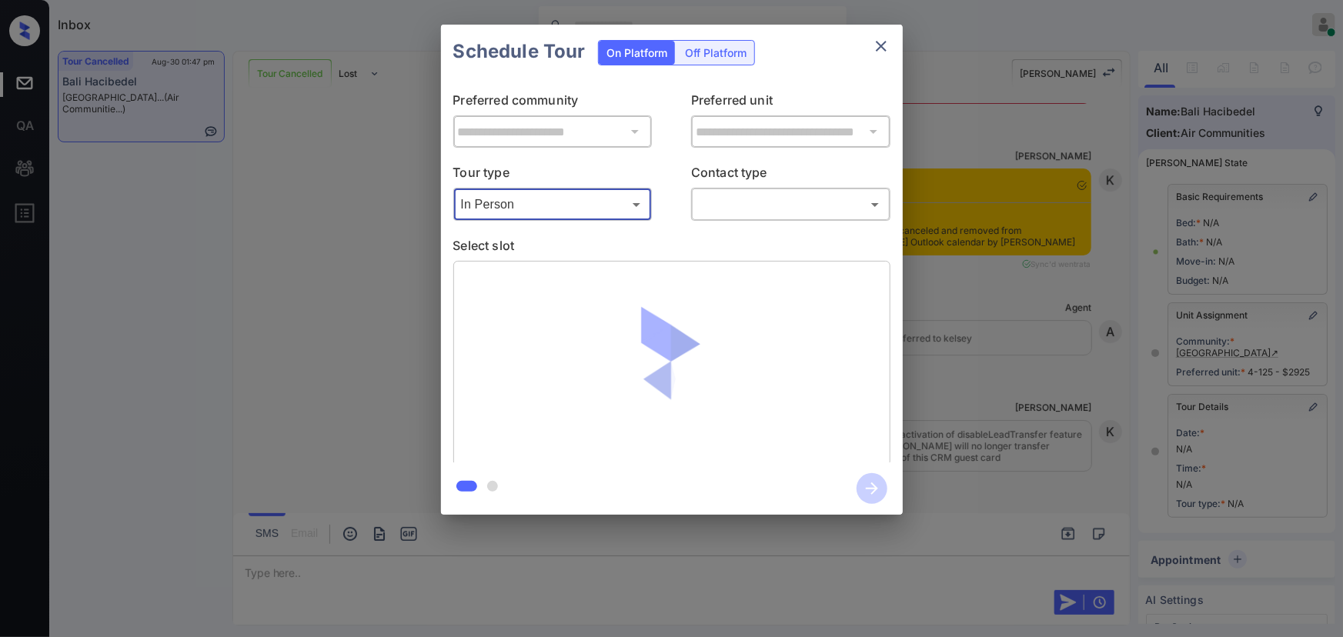
click at [717, 211] on body "Inbox [PERSON_NAME] Online Set yourself offline Set yourself on break Profile S…" at bounding box center [671, 318] width 1343 height 637
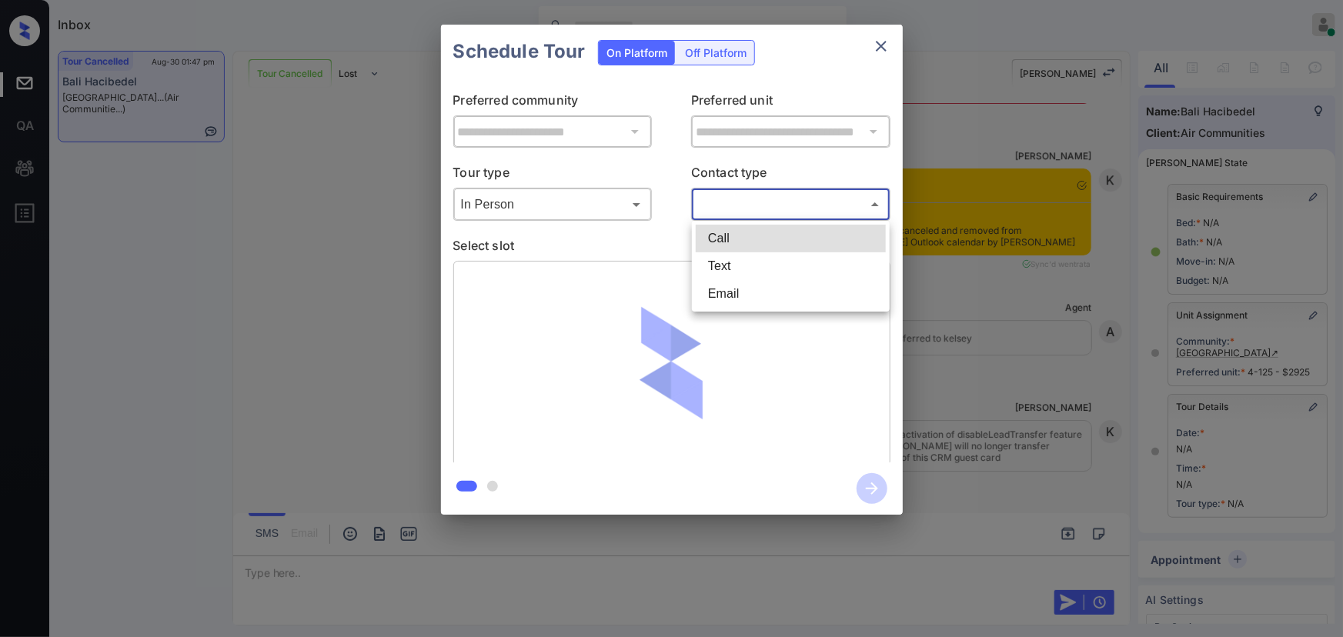
click at [709, 269] on li "Text" at bounding box center [791, 266] width 190 height 28
type input "****"
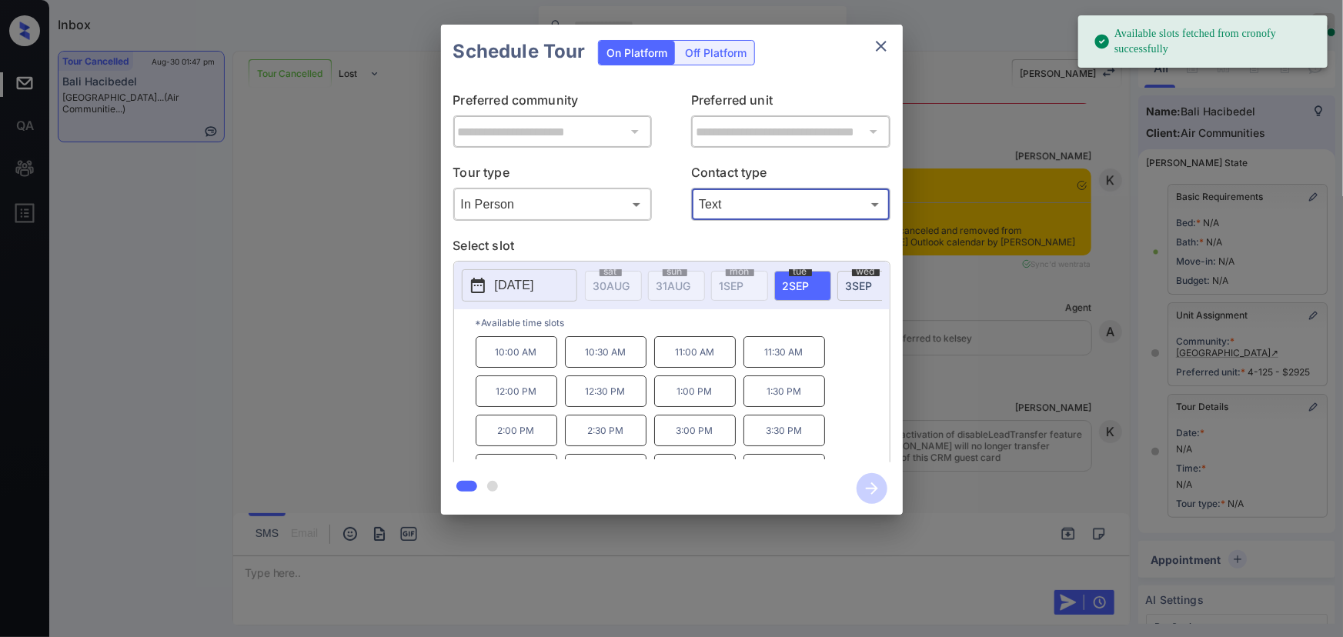
click at [630, 286] on span "[DATE]" at bounding box center [611, 285] width 37 height 13
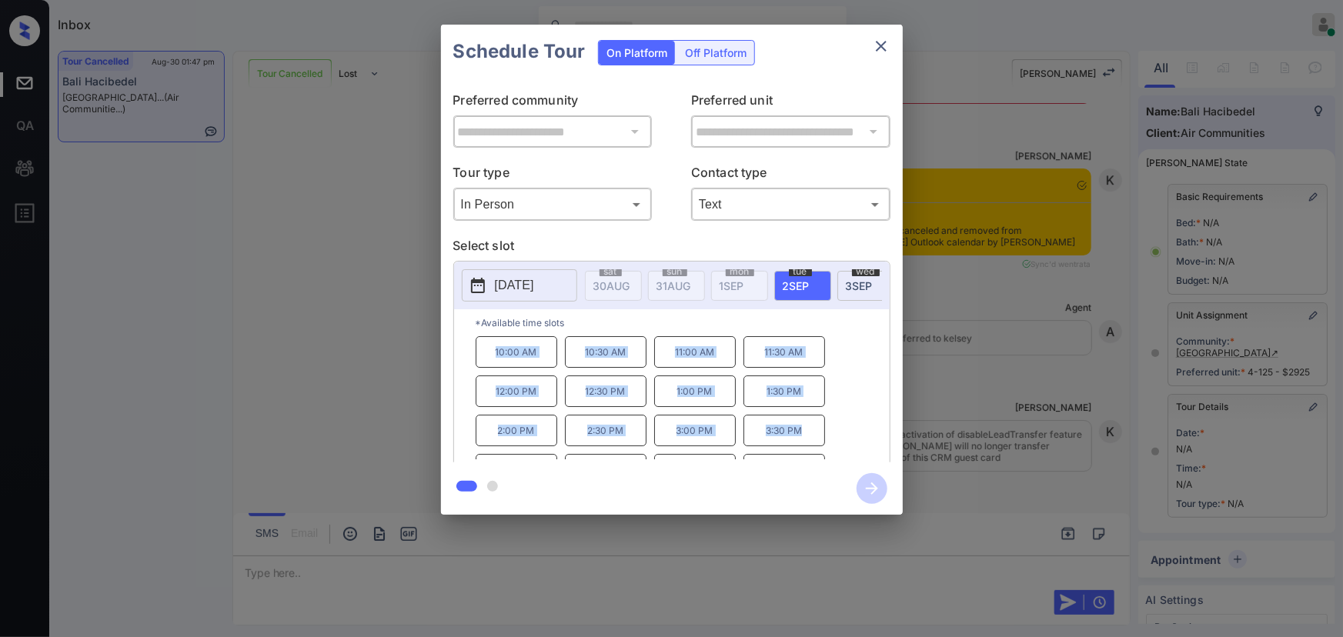
copy div "10:00 AM 10:30 AM 11:00 AM 11:30 AM 12:00 PM 12:30 PM 1:00 PM 1:30 PM 2:00 PM 2…"
drag, startPoint x: 808, startPoint y: 438, endPoint x: 482, endPoint y: 552, distance: 345.7
click at [490, 359] on div "10:00 AM 10:30 AM 11:00 AM 11:30 AM 12:00 PM 12:30 PM 1:00 PM 1:30 PM 2:00 PM 2…" at bounding box center [683, 397] width 414 height 123
click at [479, 574] on div at bounding box center [671, 318] width 1343 height 637
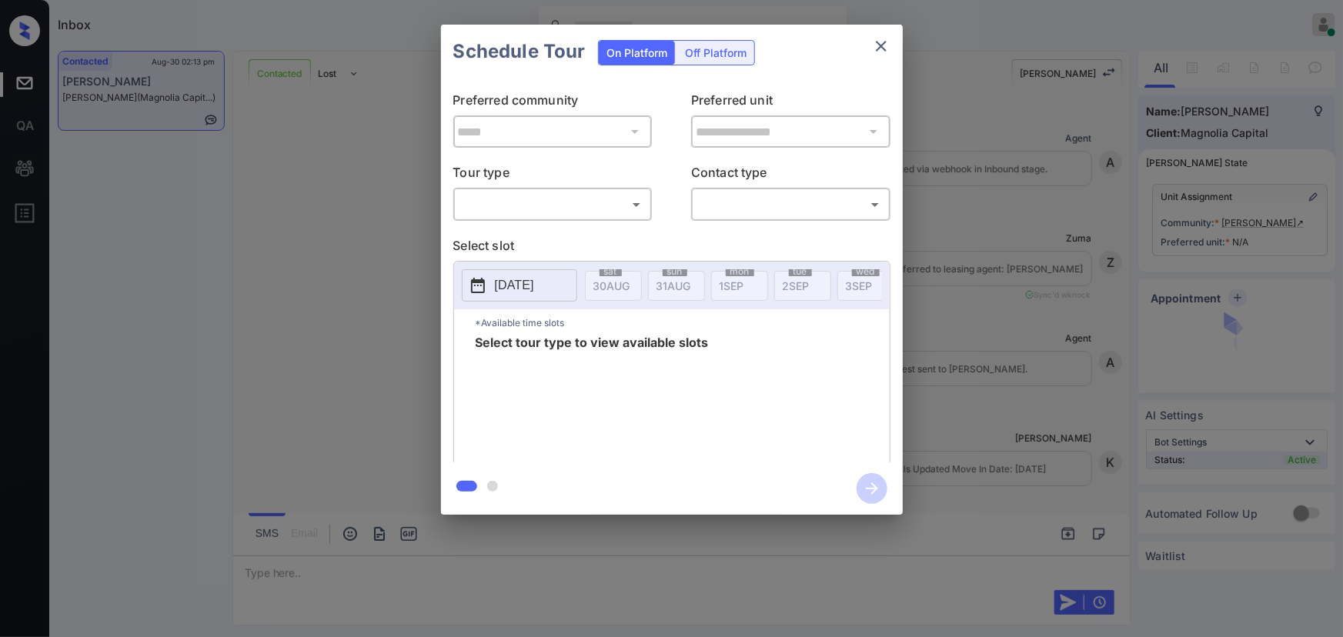
scroll to position [680, 0]
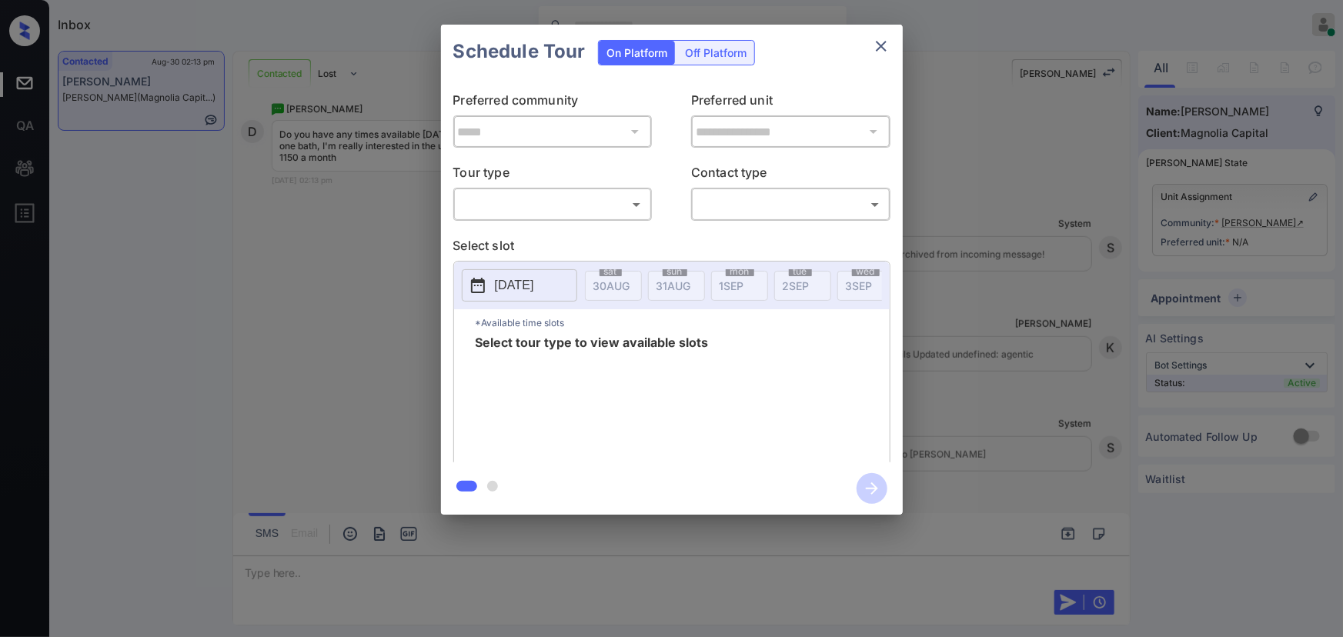
click at [516, 221] on div "**********" at bounding box center [672, 271] width 462 height 384
click at [523, 200] on body "Inbox [PERSON_NAME] Online Set yourself offline Set yourself on break Profile S…" at bounding box center [671, 318] width 1343 height 637
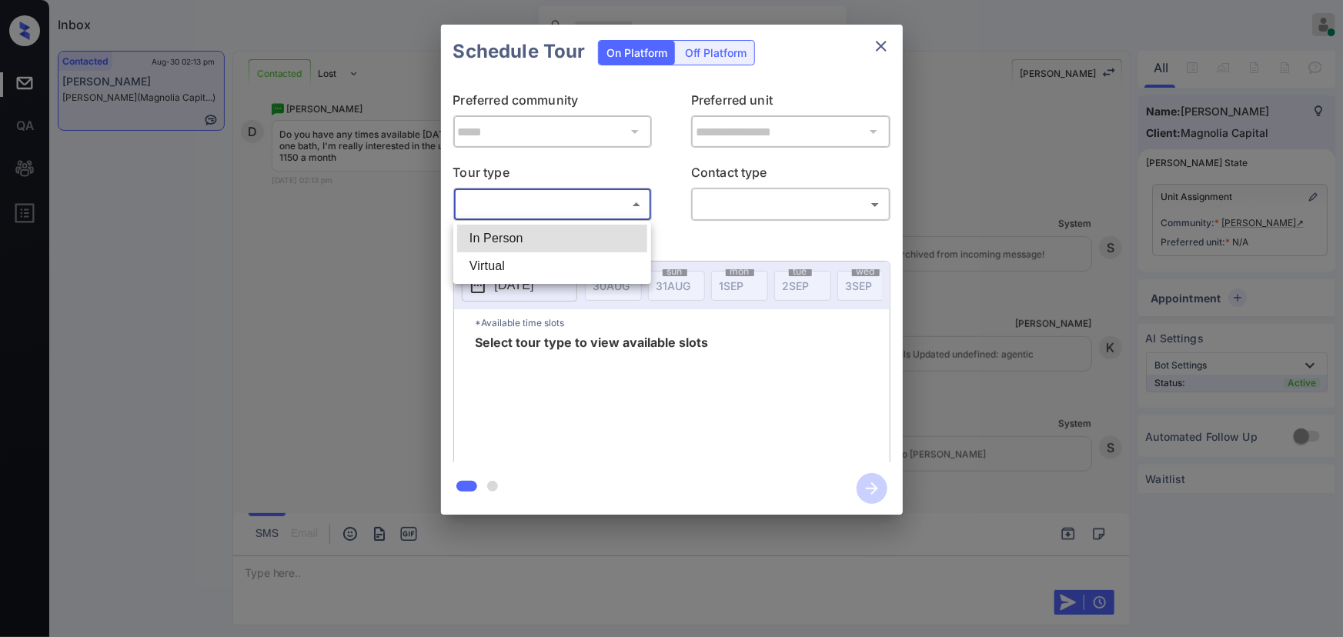
click at [522, 232] on li "In Person" at bounding box center [552, 239] width 190 height 28
type input "********"
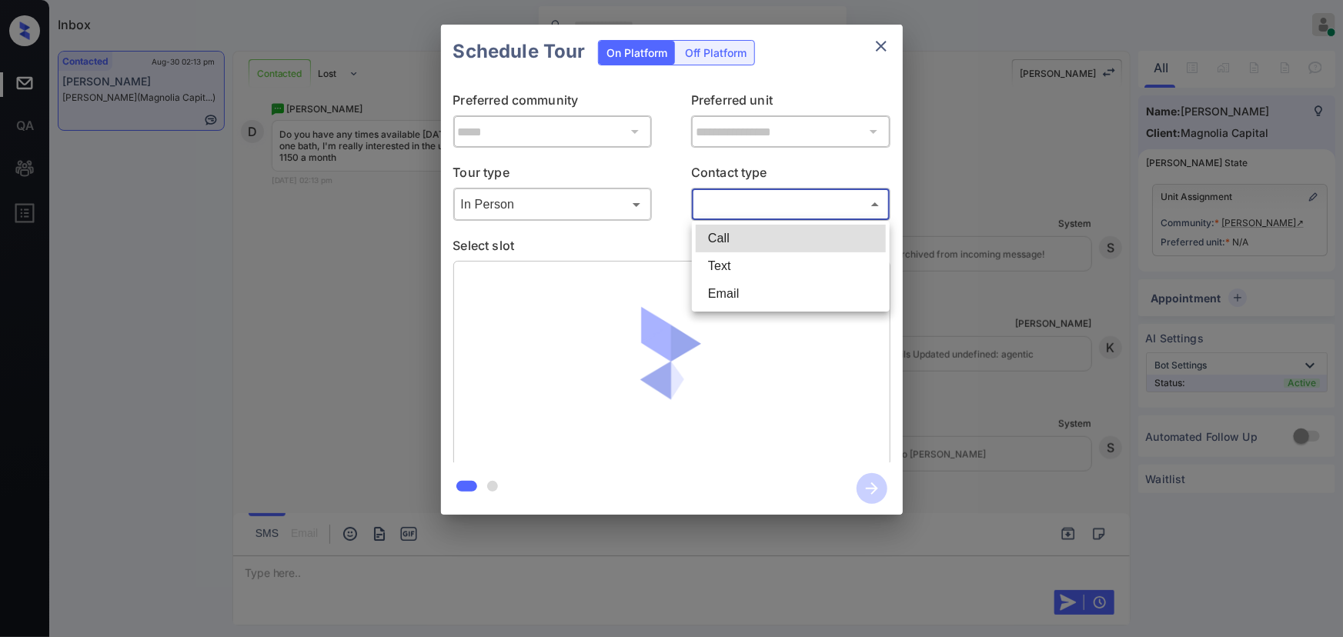
click at [775, 209] on body "Inbox [PERSON_NAME] Online Set yourself offline Set yourself on break Profile S…" at bounding box center [671, 318] width 1343 height 637
click at [726, 262] on li "Text" at bounding box center [791, 266] width 190 height 28
type input "****"
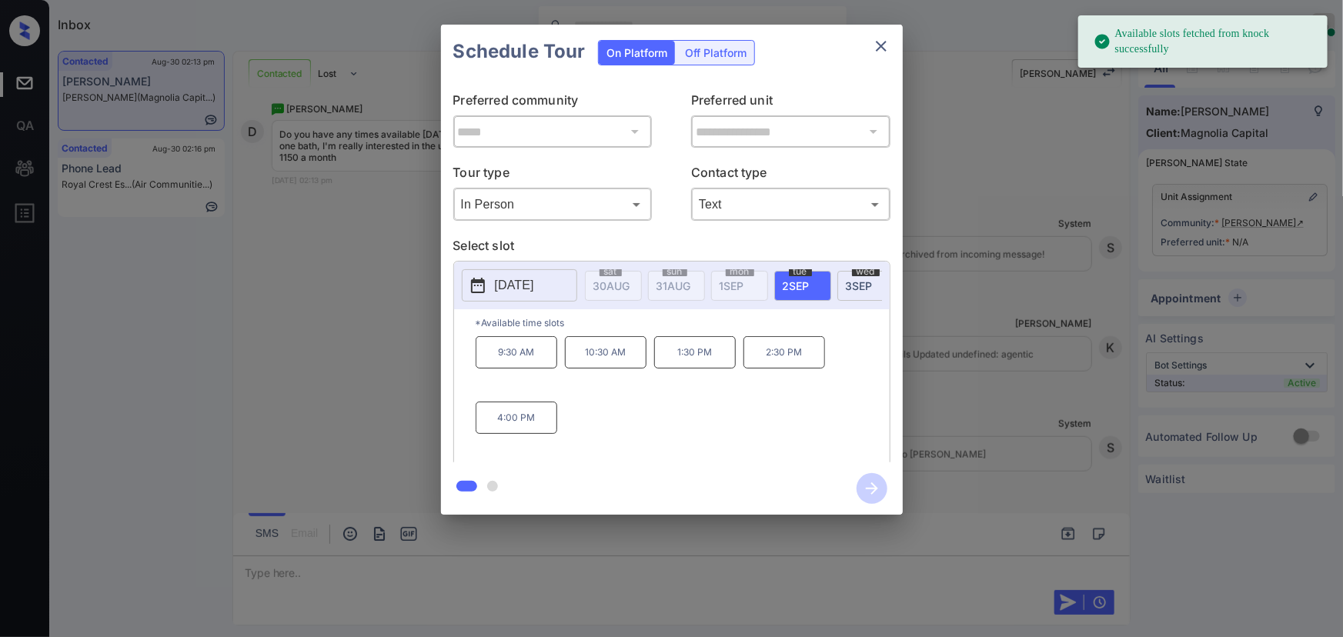
click at [630, 282] on span "2 SEP" at bounding box center [611, 285] width 37 height 13
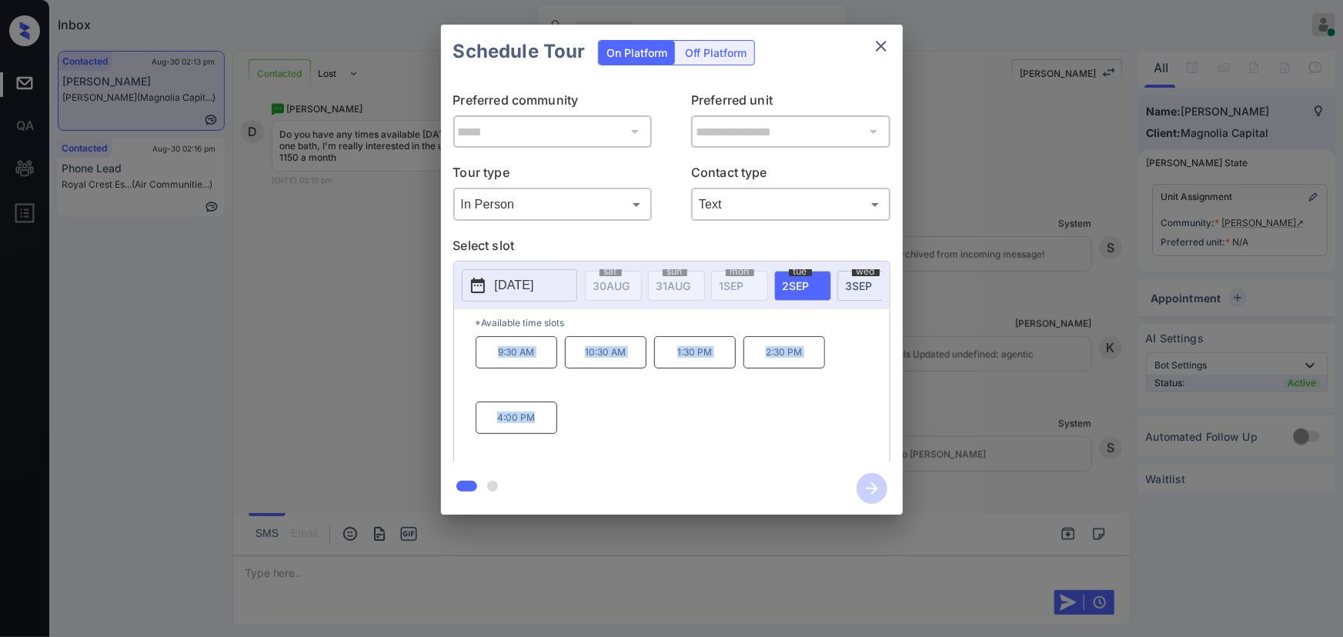
drag, startPoint x: 540, startPoint y: 426, endPoint x: 486, endPoint y: 450, distance: 58.9
click at [483, 353] on div "9:30 AM 10:30 AM 1:30 PM 2:30 PM 4:00 PM" at bounding box center [683, 397] width 414 height 123
copy div "9:30 AM 10:30 AM 1:30 PM 2:30 PM 4:00 PM"
click at [500, 553] on div at bounding box center [671, 318] width 1343 height 637
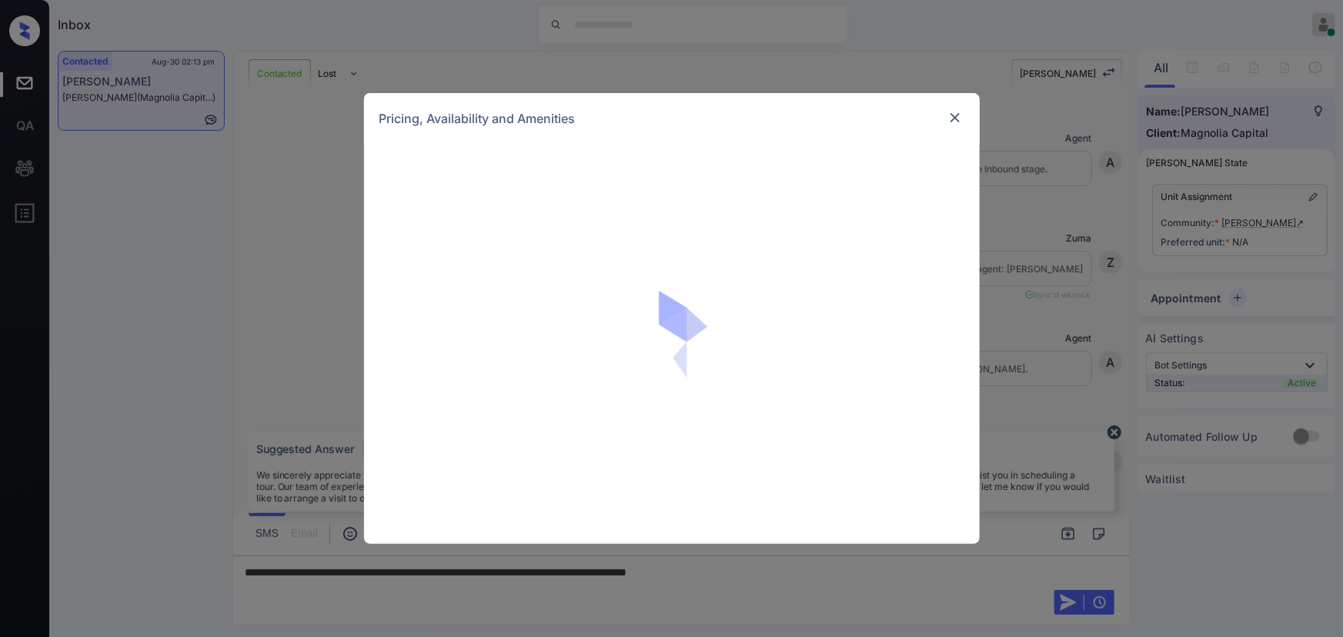
scroll to position [680, 0]
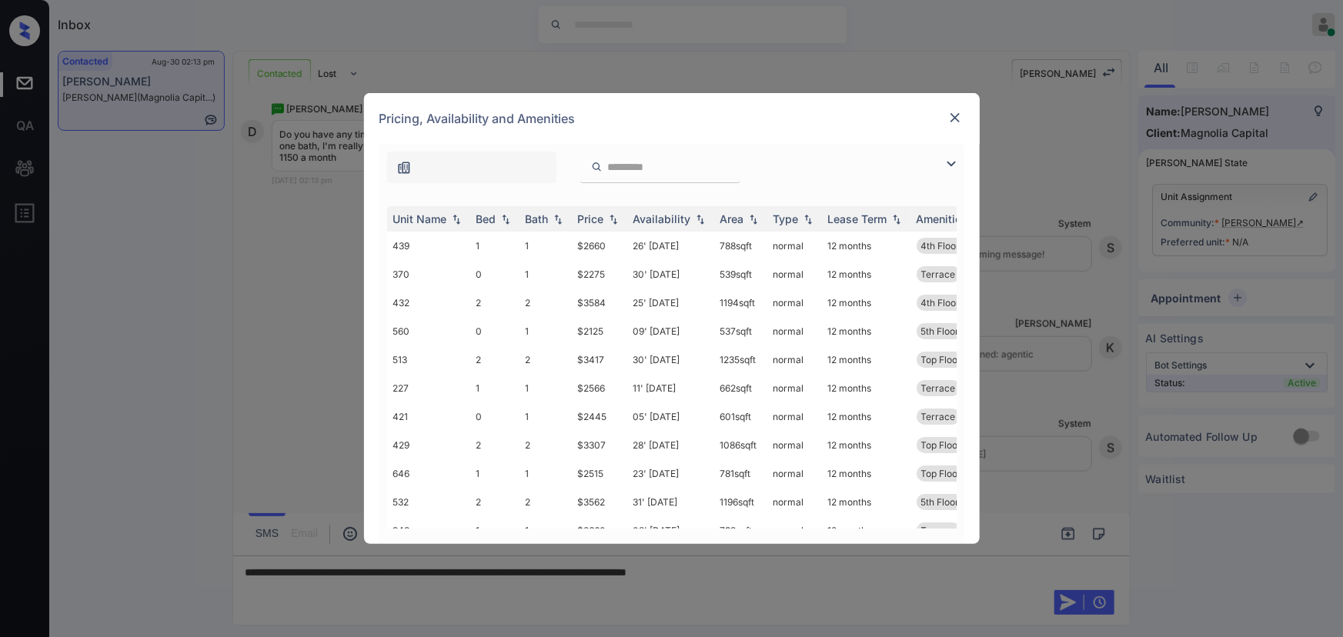
click at [951, 162] on img at bounding box center [951, 164] width 18 height 18
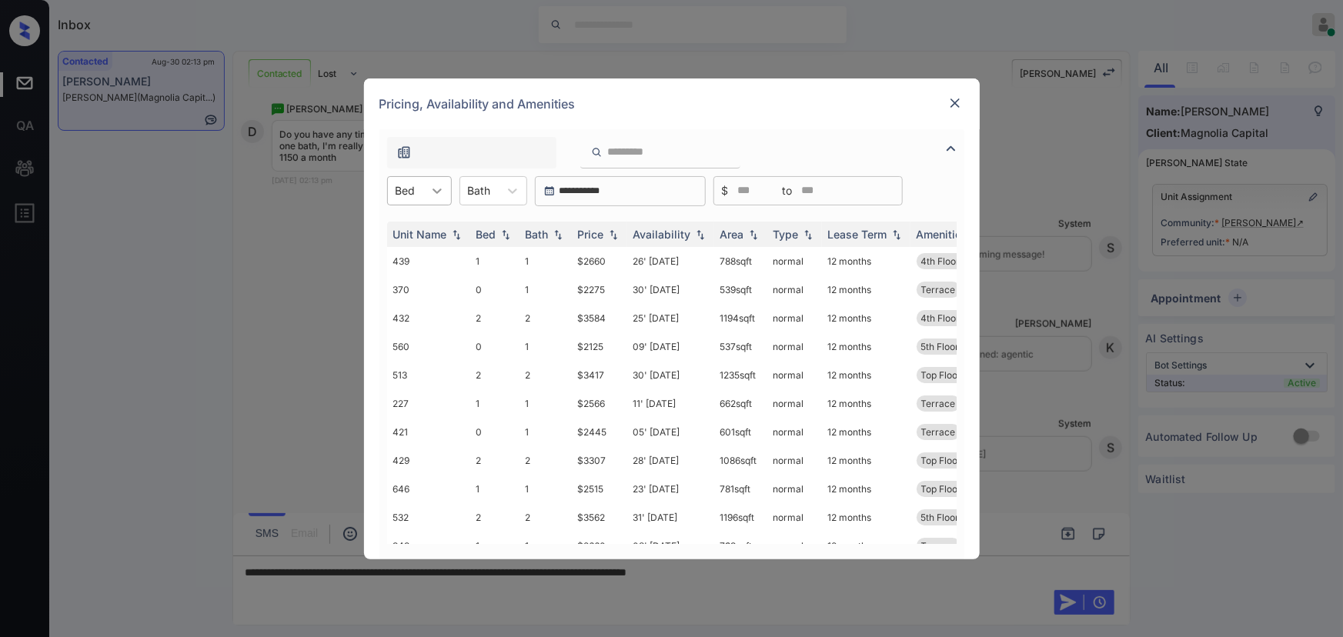
click at [424, 192] on div at bounding box center [437, 191] width 28 height 28
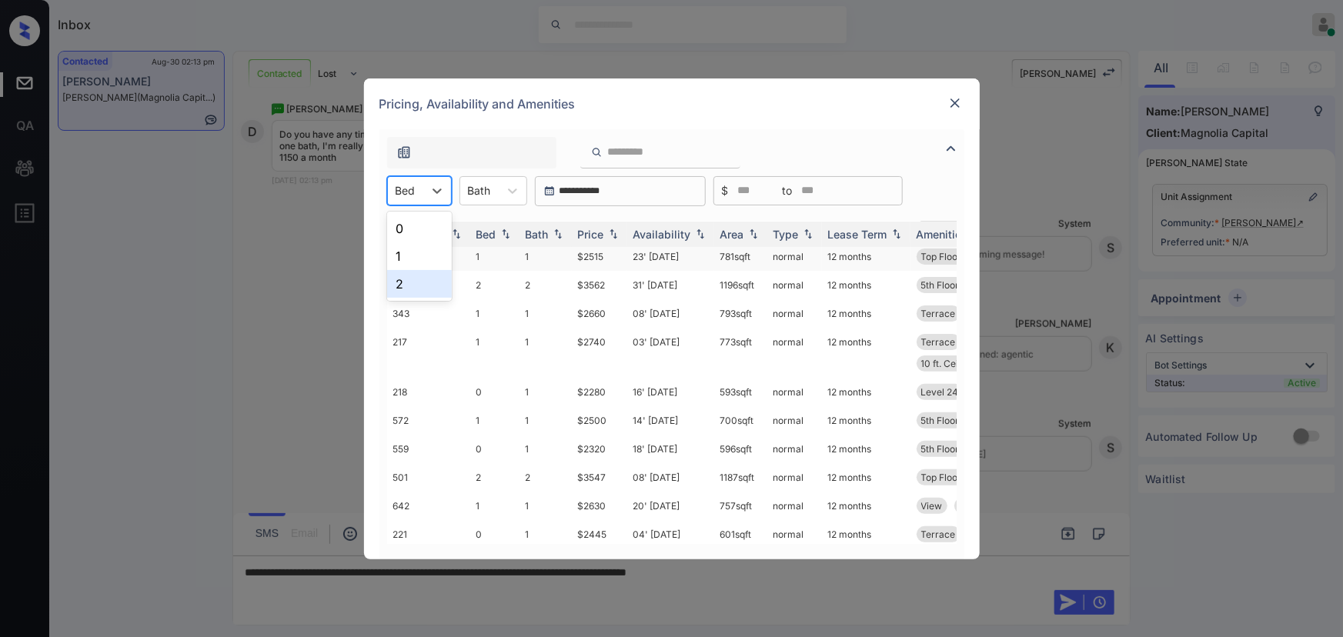
scroll to position [247, 0]
click at [550, 137] on div at bounding box center [471, 153] width 169 height 32
click at [667, 113] on div "Pricing, Availability and Amenities" at bounding box center [672, 104] width 616 height 51
click at [441, 192] on icon at bounding box center [436, 190] width 15 height 15
click at [413, 218] on div "0" at bounding box center [419, 229] width 65 height 28
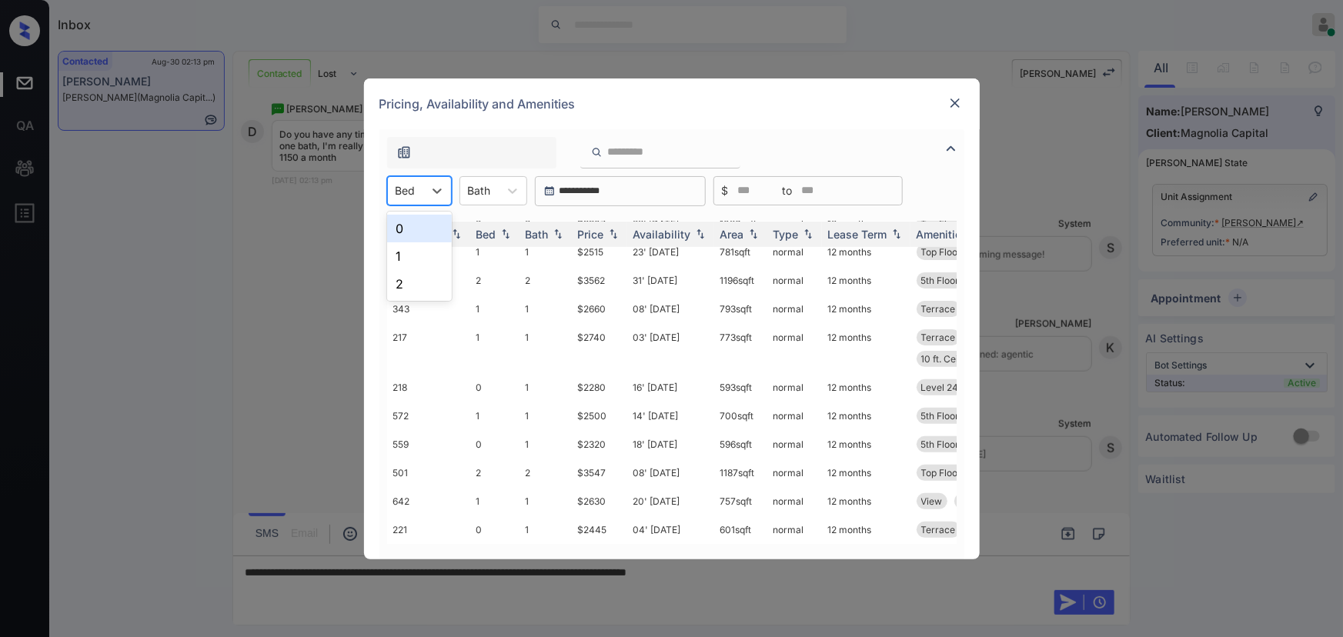
scroll to position [0, 0]
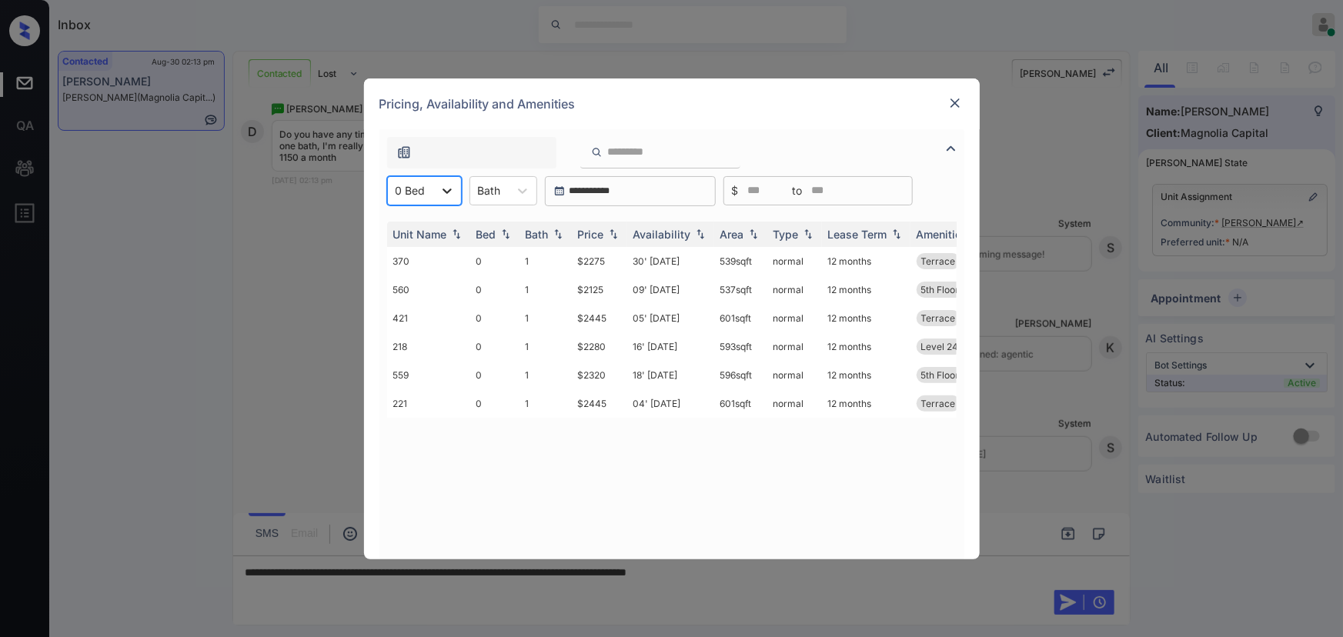
click at [439, 189] on icon at bounding box center [446, 190] width 15 height 15
click at [405, 256] on div "1" at bounding box center [424, 256] width 75 height 28
click at [446, 190] on icon at bounding box center [444, 191] width 9 height 5
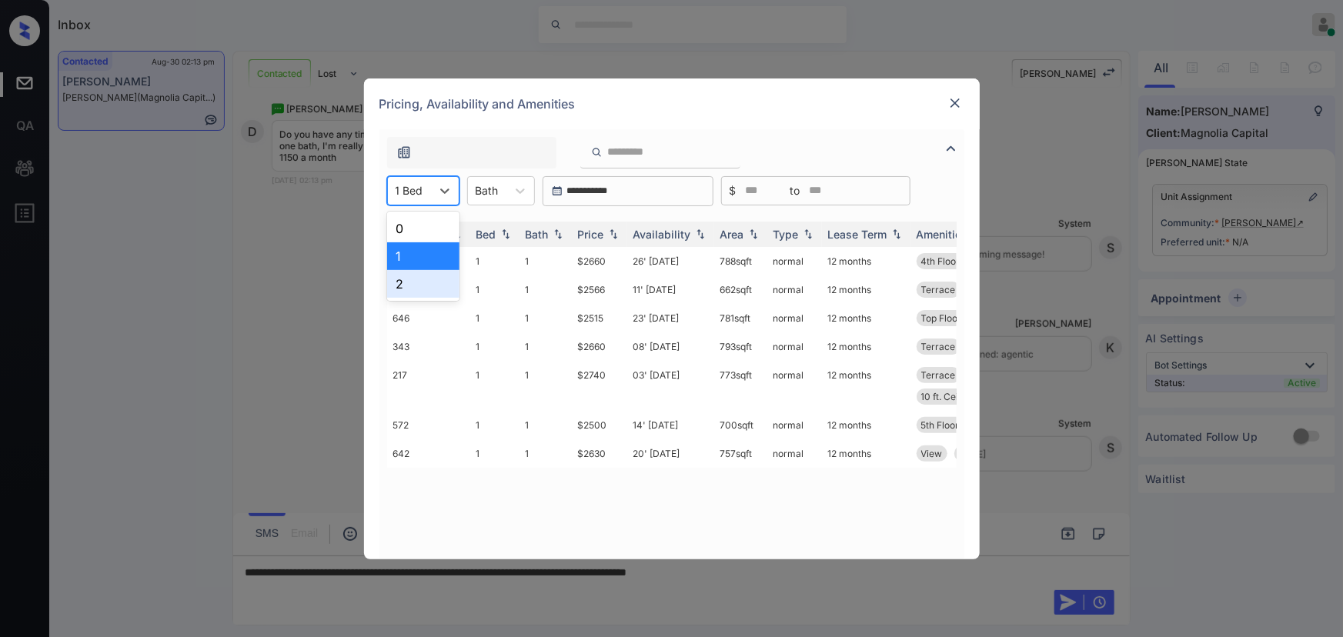
click at [398, 279] on div "2" at bounding box center [423, 284] width 72 height 28
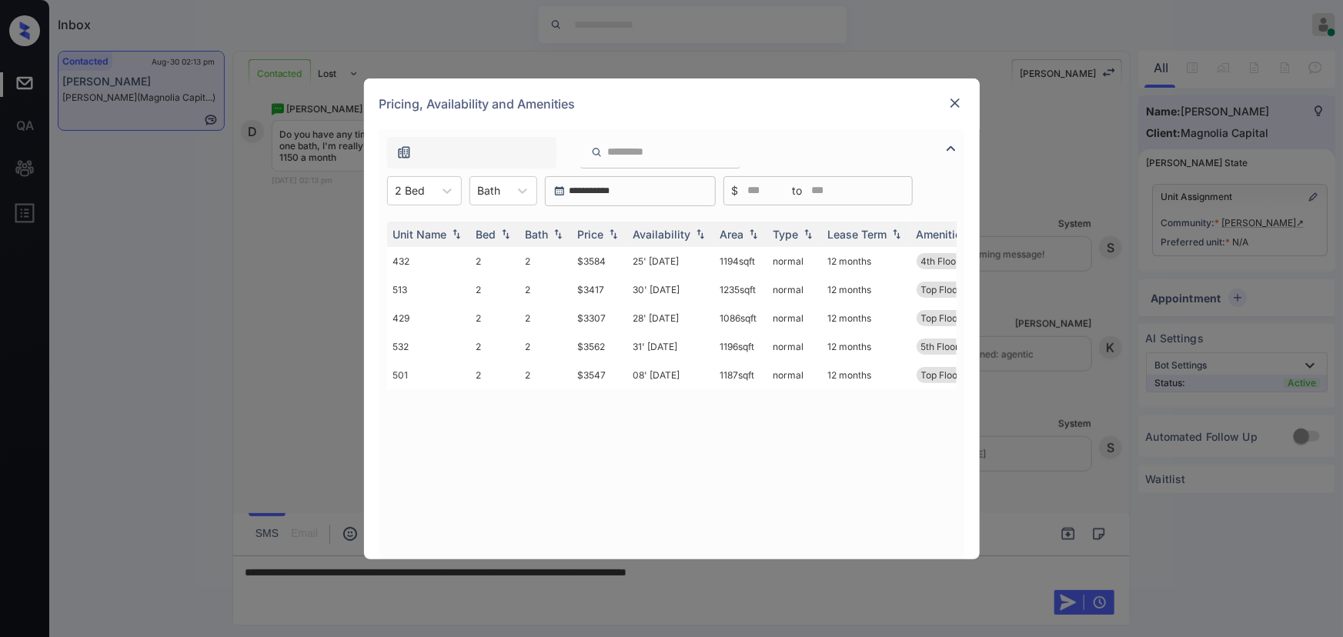
click at [954, 102] on img at bounding box center [954, 102] width 15 height 15
